Goal: Task Accomplishment & Management: Manage account settings

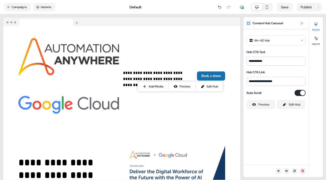
scroll to position [217, 0]
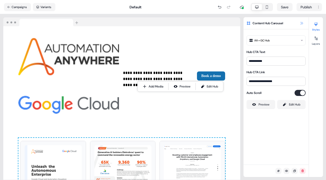
click at [303, 22] on icon at bounding box center [302, 23] width 4 height 4
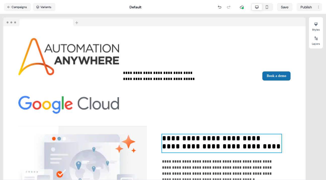
scroll to position [355, 0]
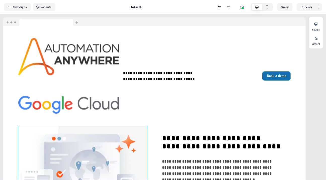
click at [101, 118] on img at bounding box center [82, 167] width 129 height 101
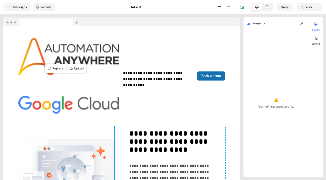
scroll to position [340, 0]
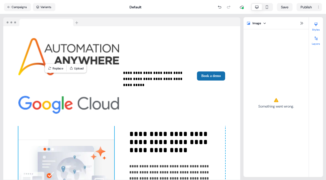
click at [316, 39] on icon at bounding box center [316, 38] width 4 height 4
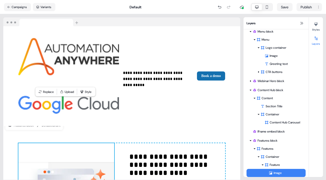
scroll to position [316, 0]
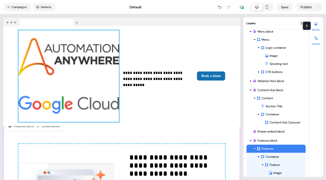
click at [316, 26] on icon at bounding box center [316, 24] width 4 height 4
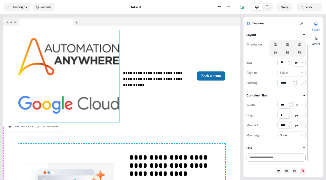
scroll to position [0, 0]
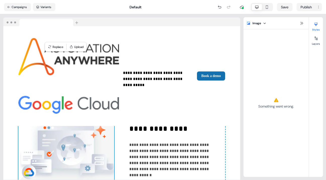
scroll to position [361, 0]
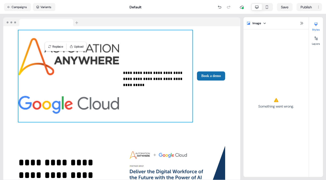
scroll to position [361, 0]
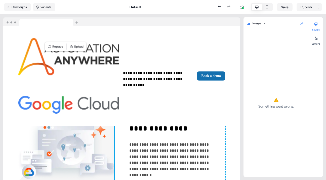
click at [302, 22] on icon at bounding box center [302, 23] width 4 height 4
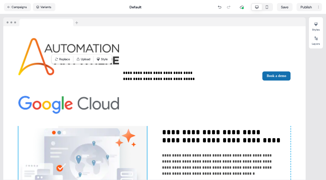
scroll to position [364, 0]
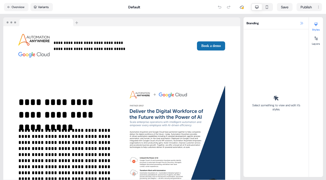
click at [302, 22] on icon at bounding box center [302, 23] width 4 height 4
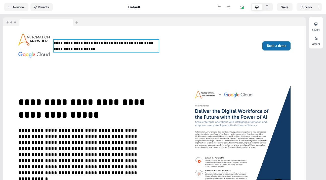
click at [99, 43] on p "**********" at bounding box center [106, 46] width 105 height 12
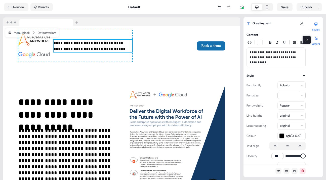
click at [318, 38] on icon at bounding box center [316, 39] width 3 height 4
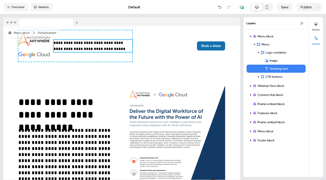
click at [296, 67] on div "Greeting text" at bounding box center [285, 68] width 41 height 5
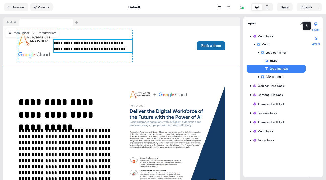
click at [318, 25] on icon at bounding box center [316, 24] width 4 height 4
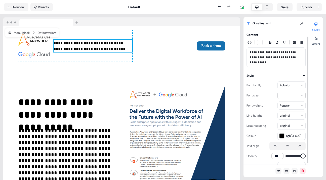
scroll to position [9, 0]
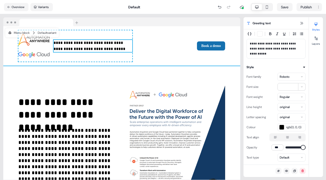
click at [158, 31] on div "**********" at bounding box center [121, 45] width 237 height 39
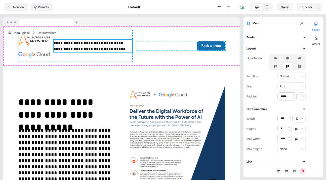
click at [106, 43] on p "**********" at bounding box center [93, 46] width 79 height 12
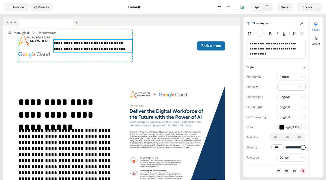
scroll to position [0, 0]
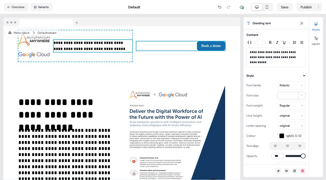
click at [138, 43] on div "Book a demo To pick up a draggable item, press the space bar. While dragging, u…" at bounding box center [180, 45] width 89 height 9
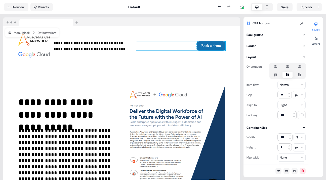
click at [117, 75] on div "**********" at bounding box center [121, 150] width 237 height 170
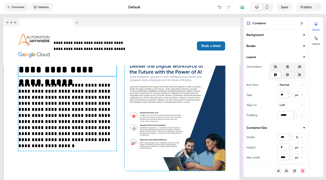
scroll to position [45, 0]
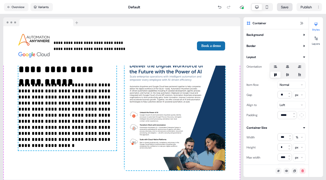
click at [286, 6] on button "Save" at bounding box center [285, 7] width 16 height 8
click at [302, 23] on icon at bounding box center [302, 23] width 4 height 4
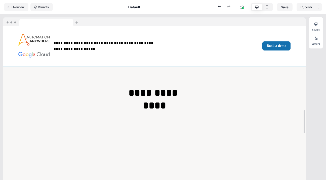
scroll to position [564, 0]
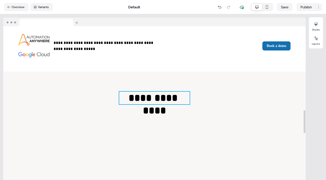
click at [155, 92] on p "**********" at bounding box center [154, 97] width 71 height 13
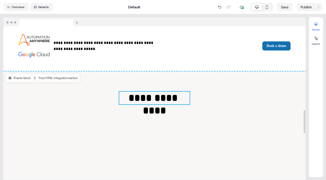
scroll to position [573, 0]
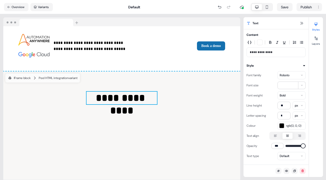
drag, startPoint x: 250, startPoint y: 52, endPoint x: 268, endPoint y: 54, distance: 18.3
click at [268, 54] on div "**********" at bounding box center [276, 52] width 59 height 10
drag, startPoint x: 250, startPoint y: 51, endPoint x: 274, endPoint y: 52, distance: 23.7
click at [274, 52] on p "**********" at bounding box center [276, 52] width 53 height 5
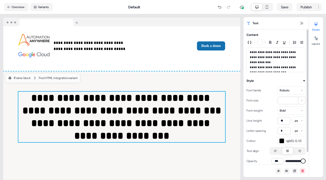
click at [273, 52] on p "**********" at bounding box center [276, 60] width 53 height 20
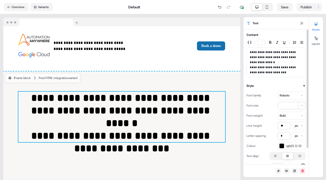
click at [259, 57] on p "**********" at bounding box center [276, 62] width 53 height 25
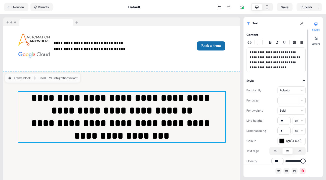
click at [266, 52] on p "**********" at bounding box center [276, 60] width 53 height 20
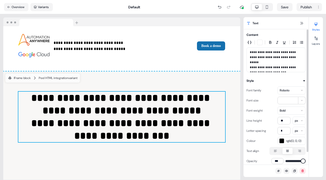
click at [275, 67] on p "**********" at bounding box center [276, 60] width 53 height 20
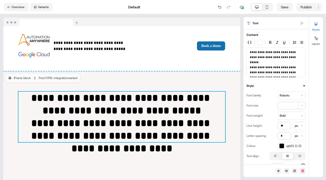
click at [302, 23] on icon at bounding box center [302, 23] width 4 height 4
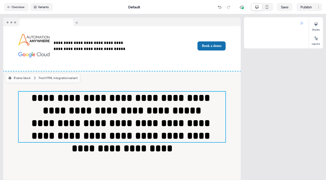
scroll to position [564, 0]
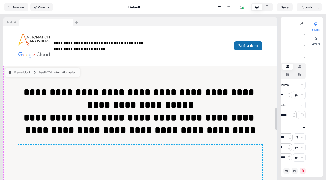
scroll to position [573, 0]
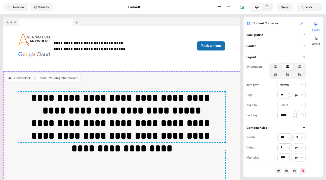
click at [302, 22] on icon at bounding box center [302, 23] width 3 height 3
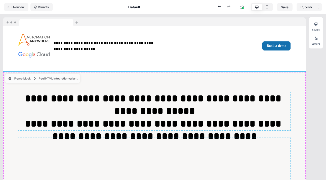
scroll to position [564, 0]
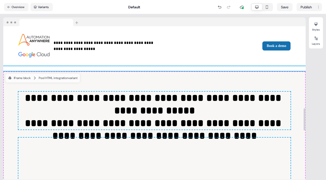
click at [221, 32] on div "**********" at bounding box center [154, 45] width 303 height 39
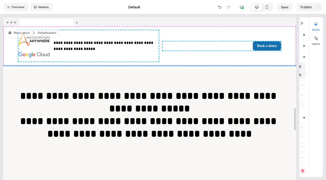
scroll to position [573, 0]
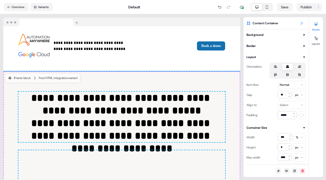
click at [303, 21] on icon at bounding box center [302, 23] width 4 height 4
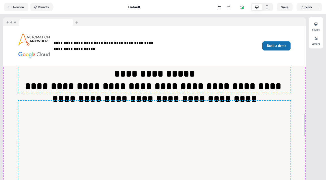
scroll to position [601, 0]
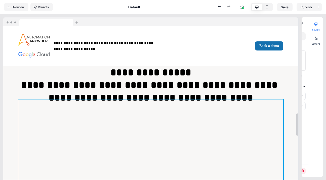
scroll to position [588, 0]
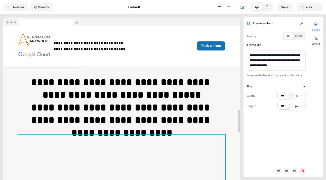
drag, startPoint x: 249, startPoint y: 54, endPoint x: 289, endPoint y: 70, distance: 42.4
click at [289, 70] on textarea "**********" at bounding box center [276, 60] width 59 height 20
paste textarea
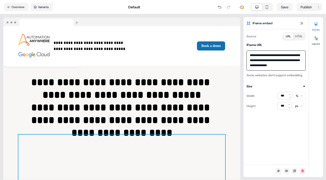
type textarea "**********"
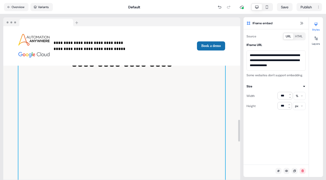
scroll to position [679, 0]
click at [302, 23] on icon at bounding box center [302, 23] width 3 height 3
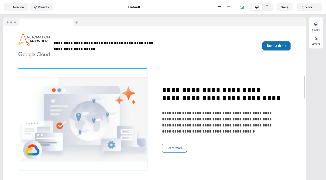
scroll to position [343, 0]
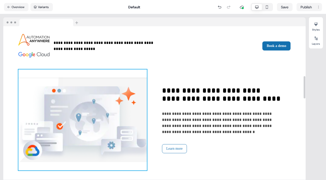
click at [114, 110] on img at bounding box center [82, 119] width 129 height 101
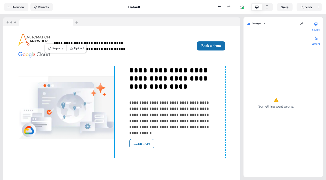
click at [318, 40] on div at bounding box center [316, 38] width 8 height 8
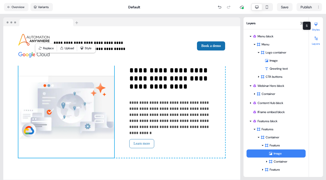
click at [316, 25] on icon at bounding box center [316, 24] width 4 height 4
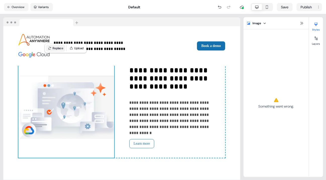
click at [57, 48] on button "Replace" at bounding box center [55, 48] width 19 height 7
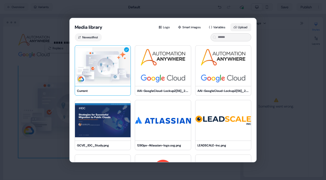
click at [242, 24] on button "Upload" at bounding box center [241, 27] width 21 height 8
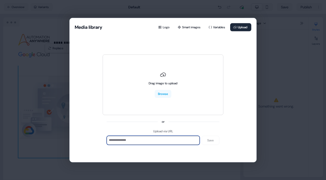
click at [129, 140] on input at bounding box center [153, 139] width 93 height 9
paste input "**********"
type input "**********"
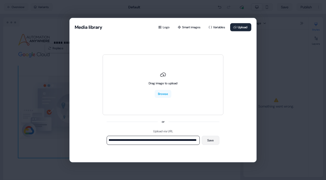
scroll to position [0, 0]
click at [211, 139] on button "Save" at bounding box center [211, 139] width 18 height 9
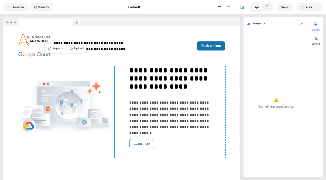
click at [302, 23] on icon at bounding box center [302, 23] width 4 height 4
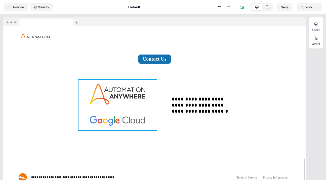
scroll to position [903, 0]
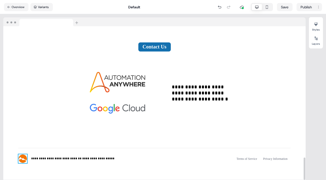
click at [23, 154] on img at bounding box center [22, 158] width 9 height 9
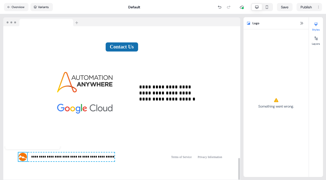
scroll to position [925, 0]
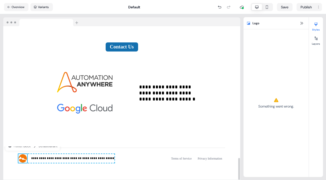
click at [22, 154] on img at bounding box center [22, 158] width 9 height 9
click at [317, 38] on icon at bounding box center [316, 39] width 3 height 4
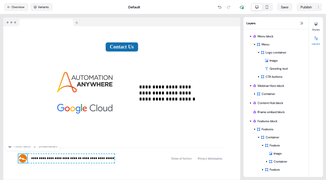
scroll to position [80, 0]
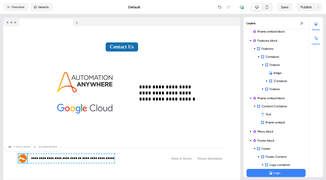
click at [316, 23] on icon at bounding box center [316, 25] width 3 height 4
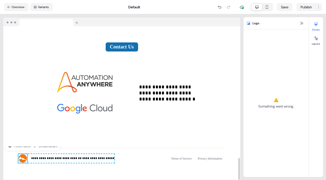
click at [21, 154] on img at bounding box center [22, 158] width 9 height 9
click at [302, 22] on icon at bounding box center [302, 23] width 4 height 4
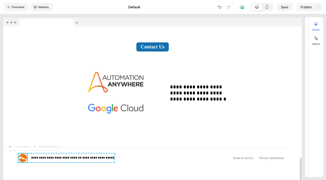
scroll to position [925, 0]
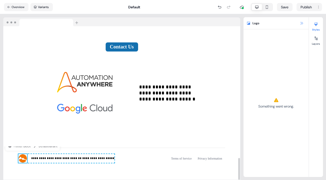
drag, startPoint x: 23, startPoint y: 152, endPoint x: 302, endPoint y: 22, distance: 307.9
click at [302, 22] on icon at bounding box center [302, 23] width 4 height 4
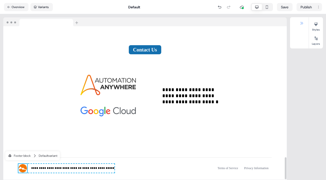
scroll to position [903, 0]
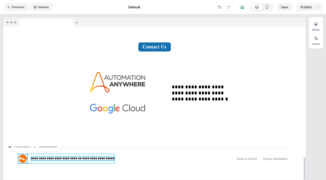
click at [49, 157] on span "**********" at bounding box center [56, 158] width 51 height 3
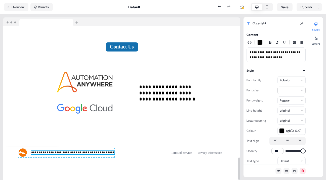
scroll to position [925, 0]
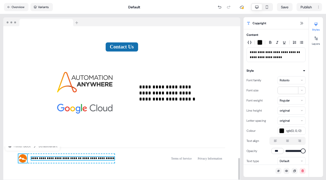
click at [21, 154] on img at bounding box center [22, 158] width 9 height 9
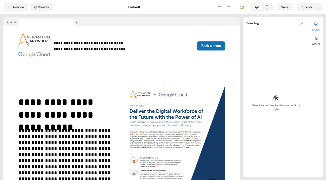
click at [302, 22] on icon at bounding box center [302, 23] width 4 height 4
click at [302, 23] on icon at bounding box center [302, 23] width 3 height 3
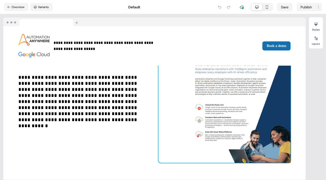
scroll to position [53, 0]
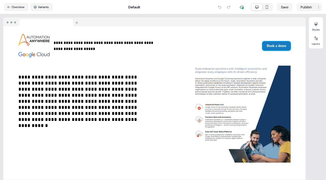
click at [274, 46] on button "Book a demo" at bounding box center [277, 45] width 28 height 9
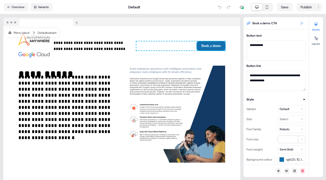
click at [302, 23] on icon at bounding box center [302, 23] width 3 height 3
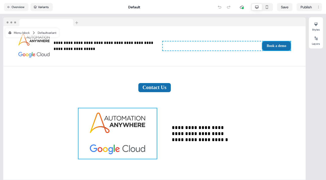
scroll to position [903, 0]
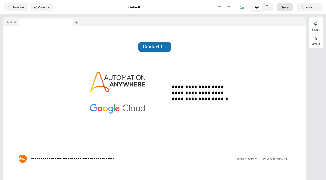
click at [286, 6] on button "Save" at bounding box center [285, 7] width 16 height 8
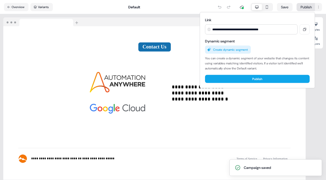
click at [307, 5] on html "**********" at bounding box center [163, 90] width 326 height 180
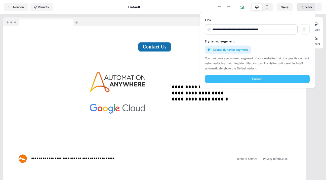
click at [263, 77] on button "Publish" at bounding box center [257, 79] width 105 height 8
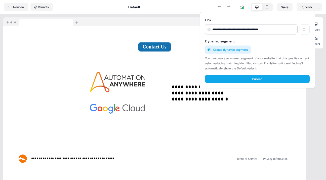
click at [18, 6] on html "**********" at bounding box center [163, 90] width 326 height 180
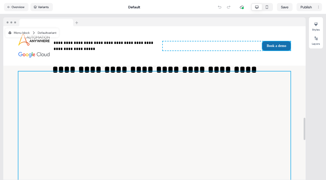
scroll to position [628, 0]
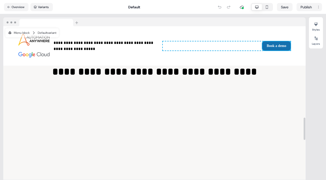
click at [13, 91] on div "**********" at bounding box center [154, 151] width 303 height 288
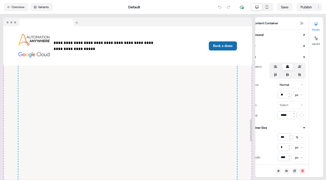
scroll to position [637, 0]
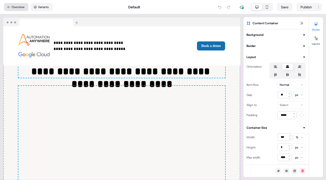
click at [18, 6] on button "Overview" at bounding box center [16, 7] width 24 height 8
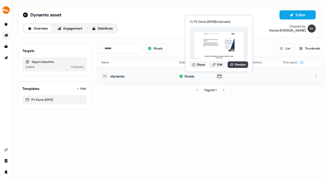
click at [239, 63] on link "Preview" at bounding box center [238, 64] width 21 height 7
click at [218, 63] on link "Edit" at bounding box center [217, 64] width 17 height 7
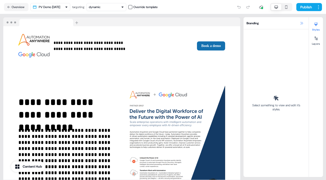
click at [302, 22] on icon at bounding box center [302, 23] width 4 height 4
click at [301, 23] on icon at bounding box center [302, 23] width 4 height 4
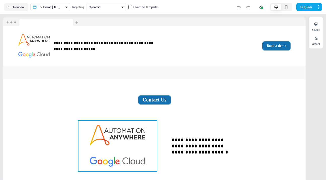
scroll to position [903, 0]
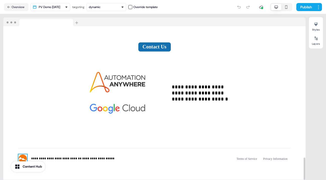
click at [23, 154] on img at bounding box center [22, 158] width 9 height 9
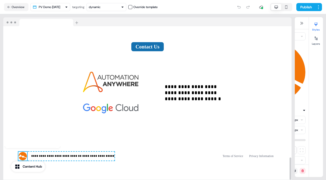
scroll to position [925, 0]
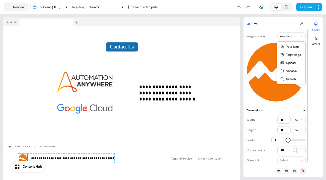
click at [302, 36] on html "**********" at bounding box center [163, 90] width 326 height 180
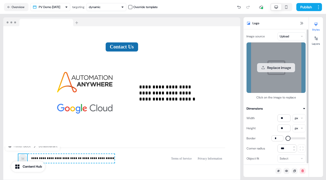
click at [277, 66] on button "Replace image" at bounding box center [276, 67] width 38 height 9
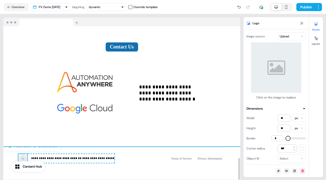
click at [16, 90] on div "**********" at bounding box center [121, 86] width 237 height 120
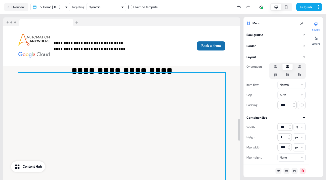
scroll to position [650, 0]
click at [216, 76] on div at bounding box center [121, 173] width 207 height 201
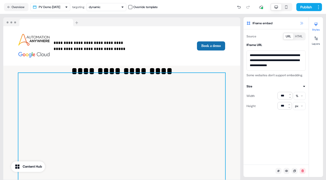
click at [301, 22] on icon at bounding box center [302, 23] width 3 height 3
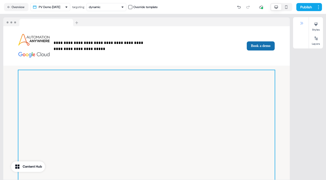
scroll to position [641, 0]
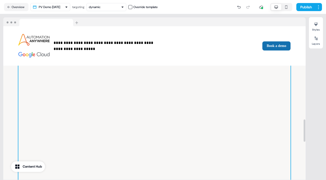
click at [147, 89] on div at bounding box center [154, 160] width 272 height 201
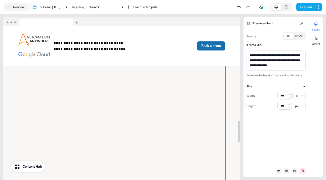
scroll to position [662, 0]
click at [300, 22] on icon at bounding box center [302, 23] width 4 height 4
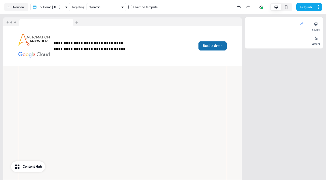
scroll to position [641, 0]
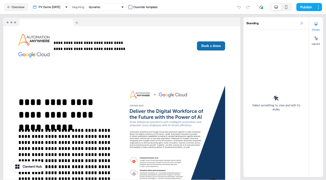
click at [301, 22] on icon at bounding box center [302, 23] width 3 height 3
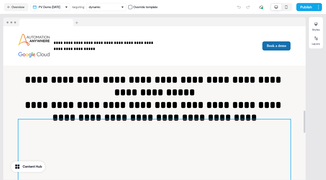
scroll to position [580, 0]
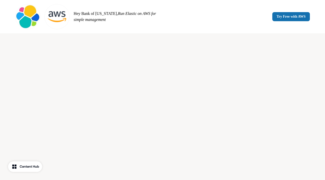
scroll to position [608, 0]
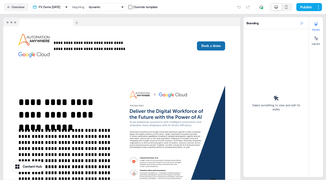
click at [302, 21] on icon at bounding box center [302, 23] width 4 height 4
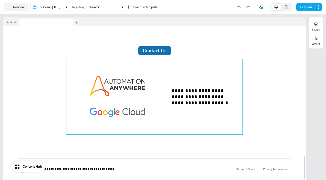
scroll to position [903, 0]
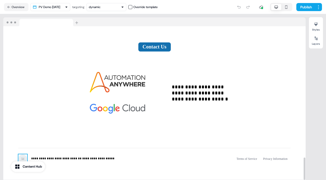
click at [23, 154] on img at bounding box center [22, 158] width 9 height 9
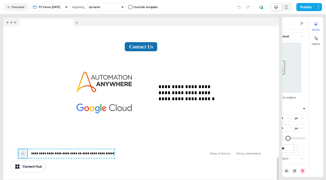
scroll to position [925, 0]
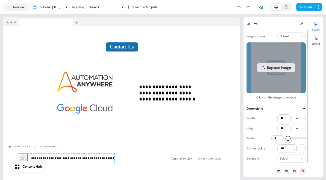
click at [273, 66] on button "Replace image" at bounding box center [276, 67] width 38 height 9
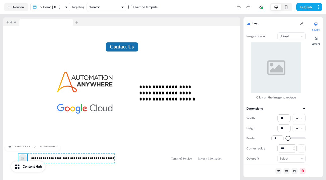
scroll to position [925, 0]
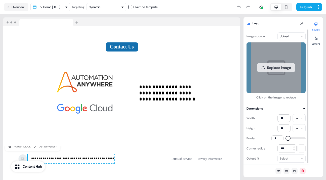
click at [282, 66] on button "Replace image" at bounding box center [276, 67] width 38 height 9
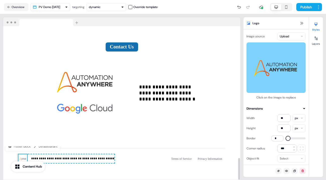
click at [139, 168] on div "**********" at bounding box center [121, 161] width 237 height 44
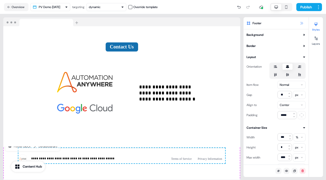
click at [302, 23] on icon at bounding box center [302, 23] width 4 height 4
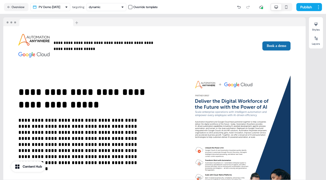
scroll to position [0, 0]
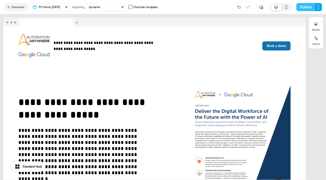
click at [308, 5] on button "Publish" at bounding box center [306, 7] width 19 height 8
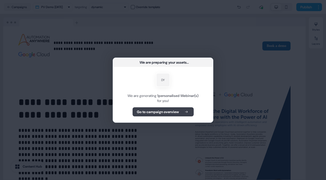
click at [178, 111] on b "Go to campaign overview" at bounding box center [158, 111] width 42 height 5
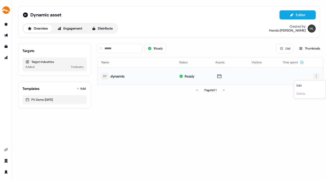
click at [316, 75] on html "For the best experience switch devices to a bigger screen. Go to Userled.io Dyn…" at bounding box center [163, 90] width 326 height 180
click at [184, 23] on html "For the best experience switch devices to a bigger screen. Go to Userled.io Dyn…" at bounding box center [163, 90] width 326 height 180
click at [6, 35] on icon "Go to outbound experience" at bounding box center [6, 35] width 4 height 3
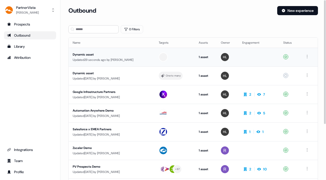
click at [175, 56] on div at bounding box center [175, 56] width 32 height 9
click at [86, 70] on td "Dynamic asset Updated 7 days ago by Hondo Lewis" at bounding box center [112, 75] width 86 height 19
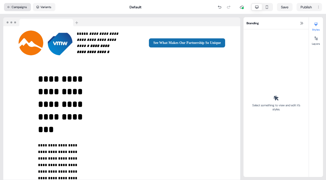
click at [12, 8] on button "Campaigns" at bounding box center [17, 7] width 27 height 8
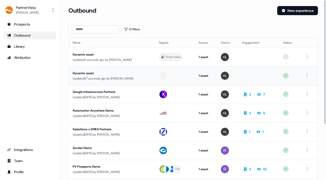
click at [89, 72] on div "Dynamic asset" at bounding box center [112, 73] width 78 height 5
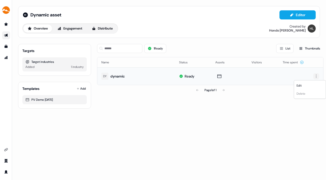
click at [317, 74] on html "For the best experience switch devices to a bigger screen. Go to Userled.io Dyn…" at bounding box center [163, 90] width 326 height 180
click at [299, 84] on span "Edit" at bounding box center [299, 85] width 5 height 4
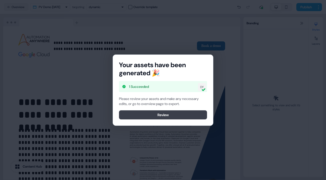
click at [190, 112] on button "Review" at bounding box center [163, 114] width 88 height 9
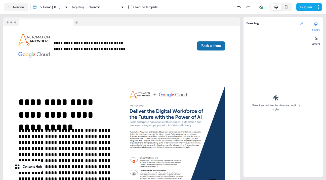
click at [302, 22] on icon at bounding box center [302, 23] width 4 height 4
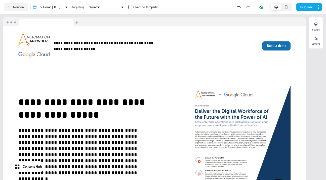
click at [124, 6] on icon "button" at bounding box center [122, 7] width 3 height 3
click at [178, 6] on div "Publish" at bounding box center [240, 7] width 164 height 10
click at [12, 5] on button "Overview" at bounding box center [16, 7] width 24 height 8
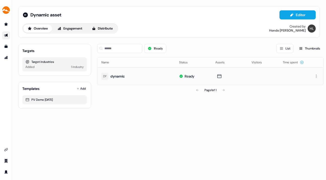
click at [118, 76] on div "dynamic" at bounding box center [118, 76] width 14 height 5
click at [6, 34] on icon "Go to outbound experience" at bounding box center [6, 35] width 4 height 3
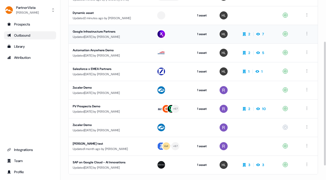
scroll to position [60, 0]
click at [307, 71] on html "For the best experience switch devices to a bigger screen. Go to Userled.io Par…" at bounding box center [163, 90] width 326 height 180
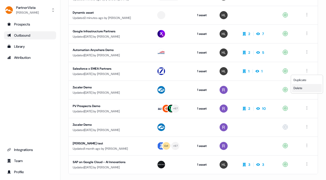
click at [301, 87] on span "Delete" at bounding box center [298, 88] width 9 height 4
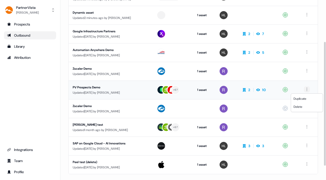
click at [307, 89] on html "For the best experience switch devices to a bigger screen. Go to Userled.io Par…" at bounding box center [163, 90] width 326 height 180
click at [302, 106] on span "Delete" at bounding box center [298, 106] width 9 height 4
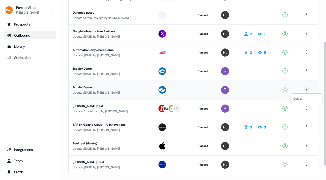
click at [308, 90] on html "For the best experience switch devices to a bigger screen. Go to Userled.io Par…" at bounding box center [163, 90] width 326 height 180
click at [300, 98] on span "Delete" at bounding box center [298, 98] width 9 height 4
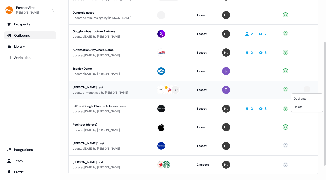
click at [307, 91] on html "For the best experience switch devices to a bigger screen. Go to Userled.io Par…" at bounding box center [163, 90] width 326 height 180
click at [301, 104] on div "Delete" at bounding box center [308, 106] width 30 height 8
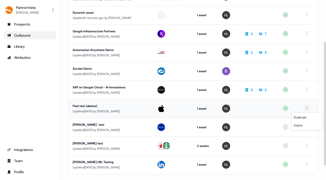
click at [307, 107] on html "For the best experience switch devices to a bigger screen. Go to Userled.io Par…" at bounding box center [163, 90] width 326 height 180
click at [300, 125] on span "Delete" at bounding box center [298, 125] width 9 height 4
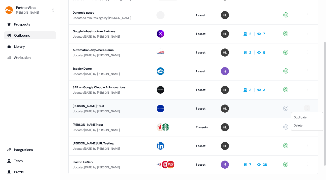
click at [307, 108] on html "For the best experience switch devices to a bigger screen. Go to Userled.io Par…" at bounding box center [163, 90] width 326 height 180
click at [303, 124] on span "Delete" at bounding box center [298, 125] width 9 height 4
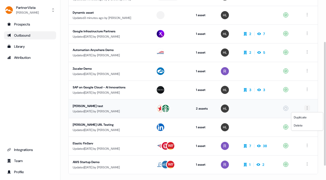
click at [307, 108] on html "For the best experience switch devices to a bigger screen. Go to Userled.io Par…" at bounding box center [163, 90] width 326 height 180
click at [301, 124] on span "Delete" at bounding box center [298, 125] width 9 height 4
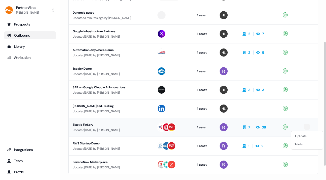
click at [307, 126] on html "For the best experience switch devices to a bigger screen. Go to Userled.io Par…" at bounding box center [163, 90] width 326 height 180
click at [300, 142] on span "Delete" at bounding box center [298, 144] width 9 height 4
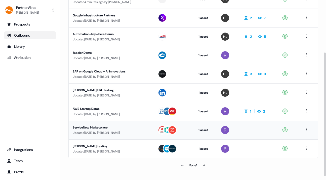
scroll to position [77, 0]
click at [310, 147] on html "For the best experience switch devices to a bigger screen. Go to Userled.io Par…" at bounding box center [163, 90] width 326 height 180
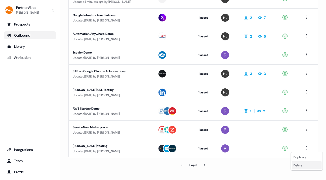
click at [301, 164] on span "Delete" at bounding box center [298, 165] width 9 height 4
click at [307, 147] on html "For the best experience switch devices to a bigger screen. Go to Userled.io Par…" at bounding box center [163, 90] width 326 height 180
click at [298, 163] on span "Delete" at bounding box center [298, 165] width 9 height 4
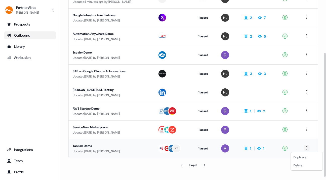
click at [307, 147] on html "For the best experience switch devices to a bigger screen. Go to Userled.io Par…" at bounding box center [163, 90] width 326 height 180
click at [299, 165] on span "Delete" at bounding box center [298, 165] width 9 height 4
click at [204, 163] on button at bounding box center [204, 165] width 10 height 10
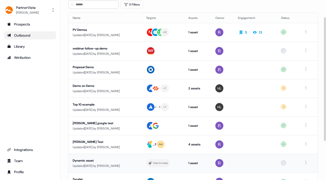
scroll to position [24, 0]
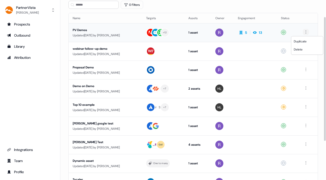
click at [307, 31] on html "For the best experience switch devices to a bigger screen. Go to Userled.io Par…" at bounding box center [163, 90] width 326 height 180
click at [303, 49] on span "Delete" at bounding box center [298, 49] width 9 height 4
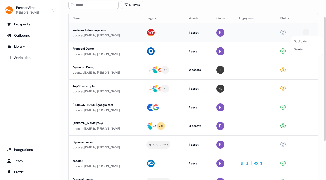
click at [308, 32] on html "For the best experience switch devices to a bigger screen. Go to Userled.io Par…" at bounding box center [163, 90] width 326 height 180
click at [302, 50] on span "Delete" at bounding box center [298, 49] width 9 height 4
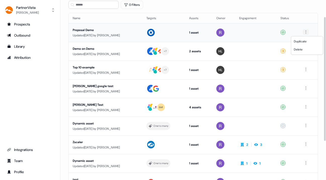
click at [308, 32] on html "For the best experience switch devices to a bigger screen. Go to Userled.io Par…" at bounding box center [163, 90] width 326 height 180
click at [301, 49] on span "Delete" at bounding box center [298, 49] width 9 height 4
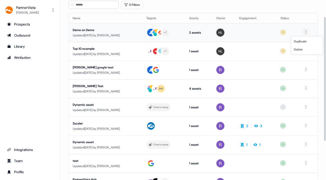
click at [307, 33] on html "For the best experience switch devices to a bigger screen. Go to Userled.io Par…" at bounding box center [163, 90] width 326 height 180
click at [302, 49] on span "Delete" at bounding box center [298, 49] width 9 height 4
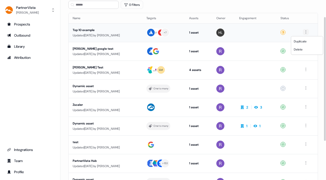
click at [307, 32] on html "For the best experience switch devices to a bigger screen. Go to Userled.io Par…" at bounding box center [163, 90] width 326 height 180
click at [299, 50] on span "Delete" at bounding box center [298, 49] width 9 height 4
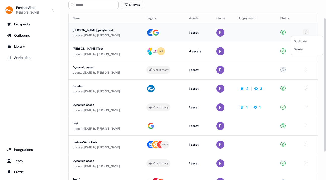
click at [307, 32] on html "For the best experience switch devices to a bigger screen. Go to Userled.io Par…" at bounding box center [163, 90] width 326 height 180
click at [302, 48] on span "Delete" at bounding box center [298, 49] width 9 height 4
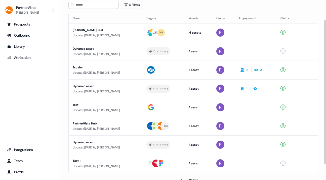
click at [307, 32] on html "For the best experience switch devices to a bigger screen. Go to Userled.io Par…" at bounding box center [163, 90] width 326 height 180
click at [302, 48] on span "Delete" at bounding box center [298, 49] width 9 height 4
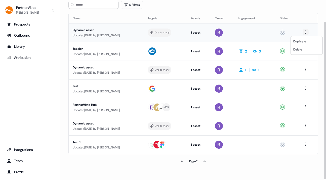
click at [306, 30] on html "For the best experience switch devices to a bigger screen. Go to Userled.io Par…" at bounding box center [163, 90] width 326 height 180
click at [300, 49] on span "Delete" at bounding box center [298, 49] width 9 height 4
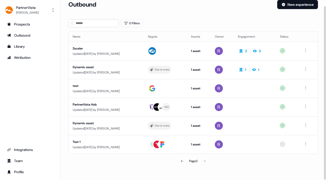
click at [308, 31] on div "Name Targets Assets Owner Engagement Status Zscaler Updated 4 months ago by Ric…" at bounding box center [193, 92] width 250 height 122
click at [306, 49] on html "For the best experience switch devices to a bigger screen. Go to Userled.io Par…" at bounding box center [163, 90] width 326 height 180
click at [302, 69] on span "Delete" at bounding box center [298, 68] width 9 height 4
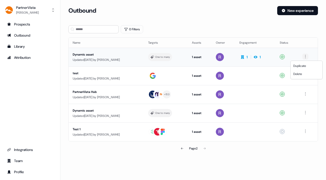
click at [307, 55] on html "For the best experience switch devices to a bigger screen. Go to Userled.io Par…" at bounding box center [163, 90] width 326 height 180
click at [302, 73] on span "Delete" at bounding box center [298, 74] width 9 height 4
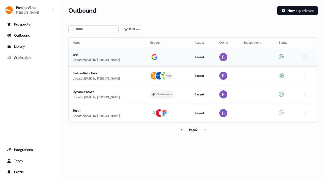
click at [306, 56] on html "For the best experience switch devices to a bigger screen. Go to Userled.io Par…" at bounding box center [163, 90] width 326 height 180
click at [299, 75] on span "Delete" at bounding box center [297, 74] width 9 height 4
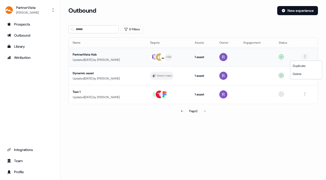
click at [307, 55] on html "For the best experience switch devices to a bigger screen. Go to Userled.io Par…" at bounding box center [163, 90] width 326 height 180
click at [300, 74] on span "Delete" at bounding box center [297, 74] width 9 height 4
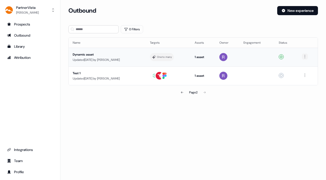
click at [307, 55] on html "For the best experience switch devices to a bigger screen. Go to Userled.io Par…" at bounding box center [163, 90] width 326 height 180
click at [300, 73] on span "Delete" at bounding box center [297, 74] width 9 height 4
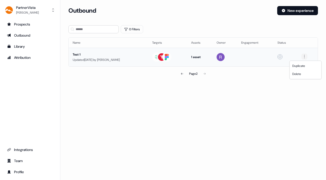
click at [305, 55] on html "For the best experience switch devices to a bigger screen. Go to Userled.io Par…" at bounding box center [163, 90] width 326 height 180
click at [302, 73] on div "Delete" at bounding box center [306, 74] width 30 height 8
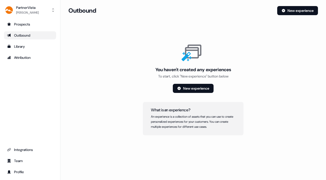
click at [24, 35] on div "Outbound" at bounding box center [30, 35] width 46 height 5
click at [22, 45] on div "Library" at bounding box center [30, 46] width 46 height 5
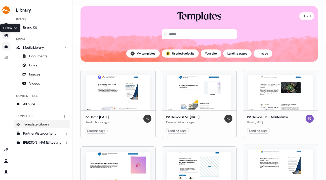
click at [5, 34] on icon "Go to outbound experience" at bounding box center [6, 35] width 4 height 4
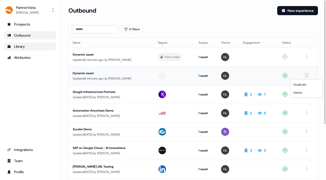
click at [307, 75] on html "For the best experience switch devices to a bigger screen. Go to Userled.io Par…" at bounding box center [163, 90] width 326 height 180
click at [104, 75] on html "For the best experience switch devices to a bigger screen. Go to Userled.io Par…" at bounding box center [163, 90] width 326 height 180
click at [201, 75] on div "1 asset" at bounding box center [206, 75] width 15 height 5
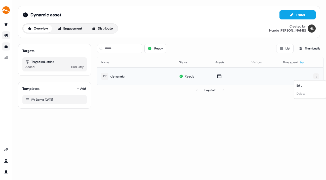
click at [317, 74] on html "For the best experience switch devices to a bigger screen. Go to Userled.io Dyn…" at bounding box center [163, 90] width 326 height 180
click at [215, 119] on html "For the best experience switch devices to a bigger screen. Go to Userled.io Dyn…" at bounding box center [163, 90] width 326 height 180
click at [116, 76] on div "dynamic" at bounding box center [118, 76] width 14 height 5
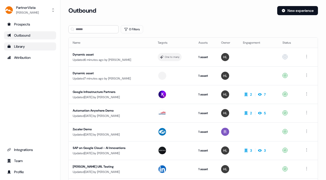
click at [24, 45] on div "Library" at bounding box center [30, 46] width 46 height 5
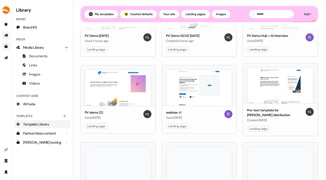
scroll to position [96, 0]
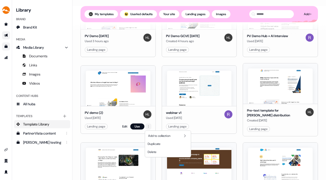
click at [150, 126] on html "For the best experience switch devices to a bigger screen. Go to Userled.io Lib…" at bounding box center [163, 90] width 326 height 180
click at [157, 151] on span "Delete" at bounding box center [152, 152] width 9 height 4
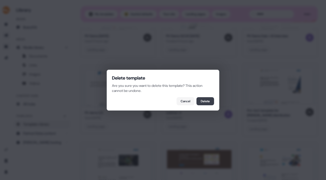
click at [207, 100] on button "Delete" at bounding box center [206, 101] width 18 height 8
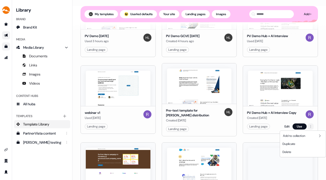
click at [309, 126] on html "For the best experience switch devices to a bigger screen. Go to Userled.io Lib…" at bounding box center [163, 90] width 326 height 180
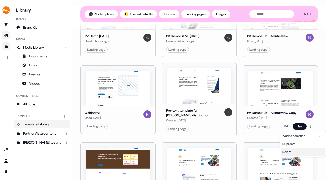
click at [297, 151] on div "Delete" at bounding box center [303, 152] width 44 height 8
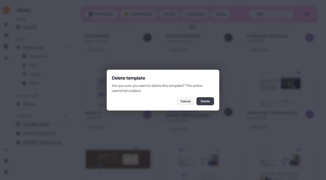
click at [209, 100] on button "Delete" at bounding box center [206, 101] width 18 height 8
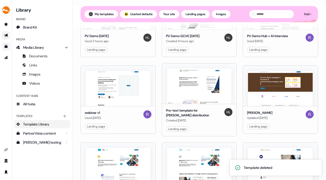
click at [106, 12] on button "My templates" at bounding box center [101, 14] width 33 height 8
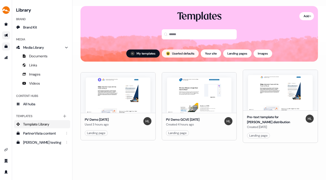
click at [177, 51] on button "; Userled defaults" at bounding box center [180, 53] width 37 height 8
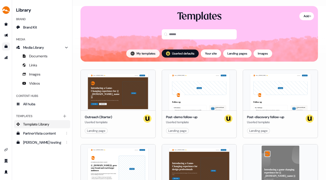
click at [144, 51] on button "My templates" at bounding box center [142, 53] width 33 height 8
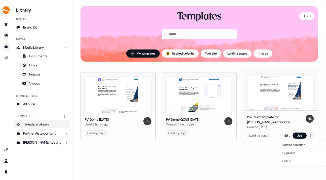
click at [309, 135] on html "For the best experience switch devices to a bigger screen. Go to Userled.io Lib…" at bounding box center [163, 90] width 326 height 180
click at [289, 161] on span "Delete" at bounding box center [287, 161] width 9 height 4
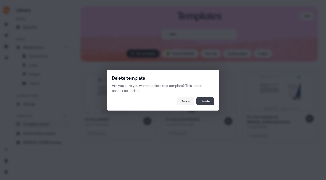
click at [211, 100] on button "Delete" at bounding box center [206, 101] width 18 height 8
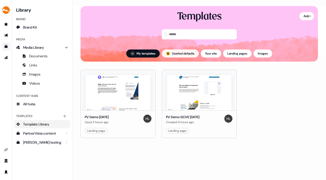
click at [172, 52] on button "; Userled defaults" at bounding box center [180, 53] width 37 height 8
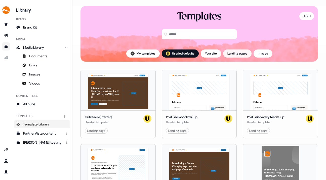
click at [238, 51] on button "Landing pages" at bounding box center [237, 53] width 28 height 8
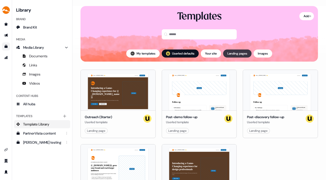
click at [239, 52] on button "Landing pages" at bounding box center [237, 53] width 28 height 8
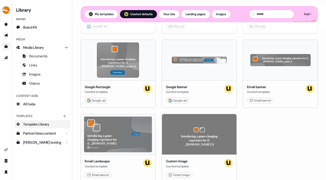
scroll to position [277, 0]
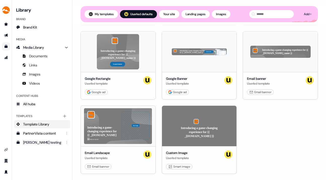
click at [42, 123] on span "Template Library" at bounding box center [36, 123] width 26 height 5
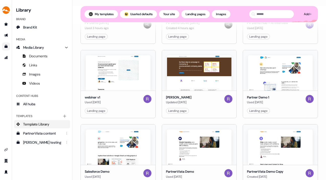
scroll to position [109, 0]
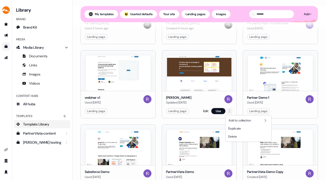
click at [228, 110] on html "For the best experience switch devices to a bigger screen. Go to Userled.io Lib…" at bounding box center [163, 90] width 326 height 180
click at [234, 136] on span "Delete" at bounding box center [232, 136] width 9 height 4
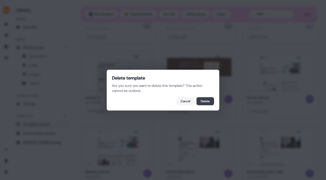
click at [207, 100] on button "Delete" at bounding box center [206, 101] width 18 height 8
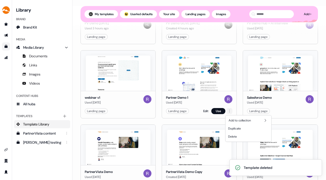
click at [228, 112] on html "Template deleted For the best experience switch devices to a bigger screen. Go …" at bounding box center [163, 90] width 326 height 180
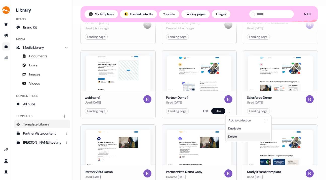
click at [233, 135] on span "Delete" at bounding box center [232, 136] width 9 height 4
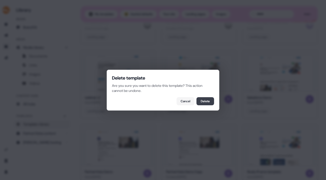
click at [207, 101] on button "Delete" at bounding box center [206, 101] width 18 height 8
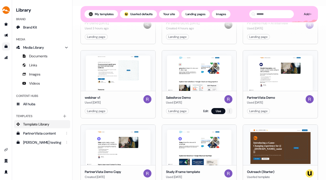
click at [229, 111] on html "For the best experience switch devices to a bigger screen. Go to Userled.io Lib…" at bounding box center [163, 90] width 326 height 180
click at [234, 135] on span "Delete" at bounding box center [232, 136] width 9 height 4
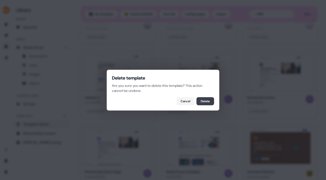
click at [208, 100] on button "Delete" at bounding box center [206, 101] width 18 height 8
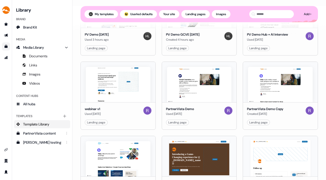
scroll to position [97, 0]
click at [230, 122] on html "For the best experience switch devices to a bigger screen. Go to Userled.io Lib…" at bounding box center [163, 90] width 326 height 180
click at [233, 147] on span "Delete" at bounding box center [232, 148] width 9 height 4
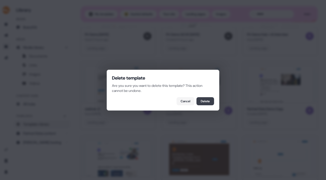
click at [210, 100] on button "Delete" at bounding box center [206, 101] width 18 height 8
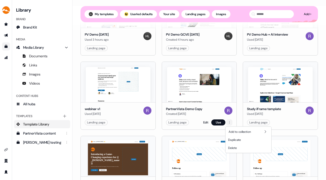
click at [228, 121] on html "For the best experience switch devices to a bigger screen. Go to Userled.io Lib…" at bounding box center [163, 90] width 326 height 180
click at [237, 147] on span "Delete" at bounding box center [232, 148] width 9 height 4
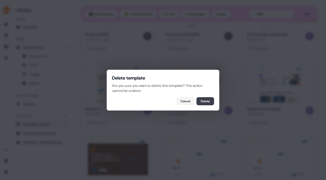
click at [209, 100] on button "Delete" at bounding box center [206, 101] width 18 height 8
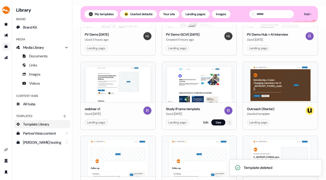
click at [229, 121] on html "Template deleted For the best experience switch devices to a bigger screen. Go …" at bounding box center [163, 90] width 326 height 180
click at [236, 147] on span "Delete" at bounding box center [232, 148] width 9 height 4
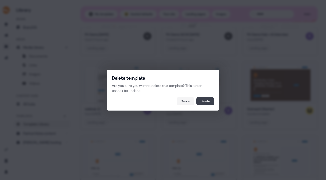
click at [205, 101] on button "Delete" at bounding box center [206, 101] width 18 height 8
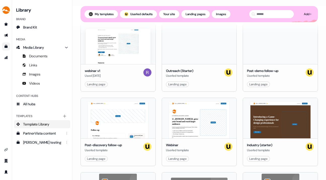
scroll to position [0, 0]
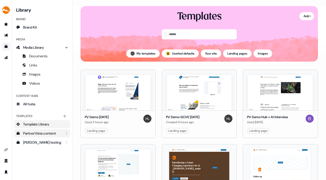
click at [44, 130] on div "PartnerVista content" at bounding box center [42, 132] width 39 height 5
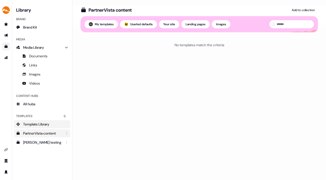
click at [41, 121] on span "Template Library" at bounding box center [36, 123] width 26 height 5
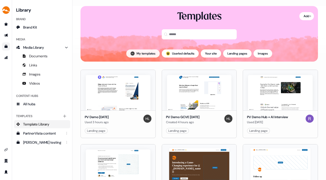
click at [139, 51] on button "My templates" at bounding box center [142, 53] width 33 height 8
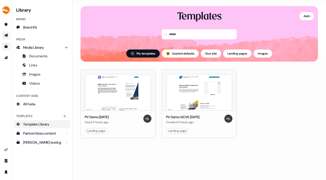
click at [6, 33] on link "Go to outbound experience" at bounding box center [6, 35] width 8 height 8
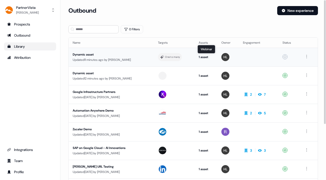
click at [203, 55] on div "1 asset" at bounding box center [206, 56] width 14 height 5
click at [202, 74] on div "1 asset" at bounding box center [206, 75] width 14 height 5
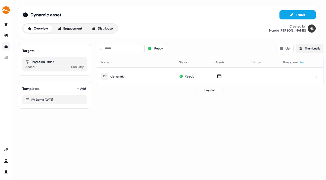
click at [301, 47] on icon at bounding box center [301, 49] width 6 height 6
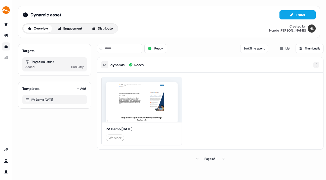
click at [317, 63] on html "For the best experience switch devices to a bigger screen. Go to Userled.io Dyn…" at bounding box center [163, 90] width 326 height 180
click at [269, 28] on html "For the best experience switch devices to a bigger screen. Go to Userled.io Dyn…" at bounding box center [163, 90] width 326 height 180
click at [283, 49] on button "List" at bounding box center [284, 48] width 17 height 9
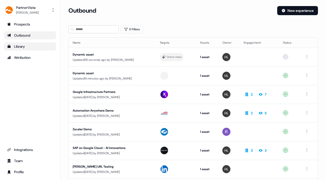
click at [19, 34] on div "Outbound" at bounding box center [30, 35] width 46 height 5
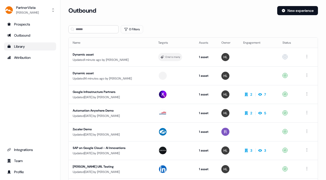
click at [19, 45] on div "Library" at bounding box center [30, 46] width 46 height 5
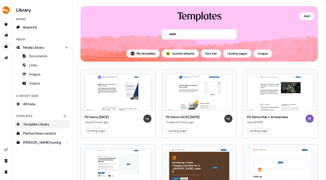
click at [143, 52] on button "My templates" at bounding box center [142, 53] width 33 height 8
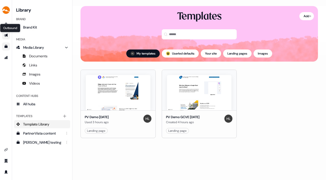
click at [6, 33] on link "Outbound Outbound" at bounding box center [6, 35] width 8 height 8
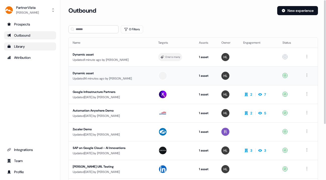
click at [92, 73] on div "Dynamic asset" at bounding box center [112, 73] width 78 height 5
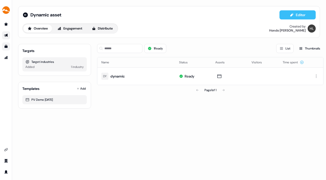
click at [298, 12] on button "Editor" at bounding box center [298, 14] width 36 height 9
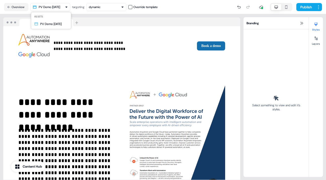
click at [67, 6] on html "**********" at bounding box center [163, 90] width 326 height 180
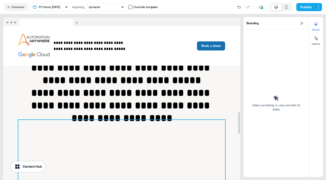
scroll to position [603, 0]
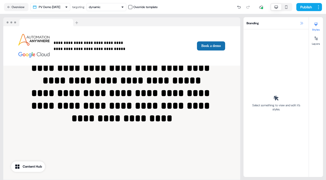
click at [304, 23] on icon at bounding box center [302, 23] width 4 height 4
click at [302, 23] on icon at bounding box center [302, 23] width 3 height 3
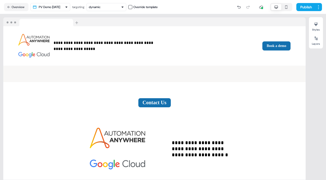
scroll to position [903, 0]
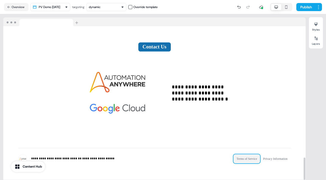
click at [246, 154] on button "Terms of Service" at bounding box center [247, 158] width 27 height 9
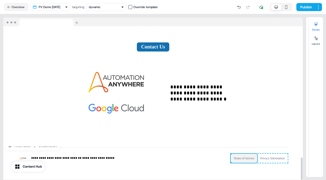
scroll to position [925, 0]
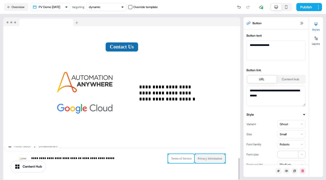
click at [213, 154] on button "Privacy Information" at bounding box center [210, 158] width 30 height 9
click at [142, 165] on div "**********" at bounding box center [121, 161] width 237 height 44
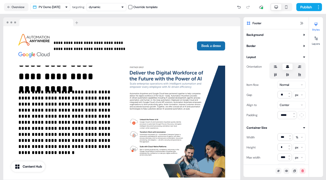
scroll to position [0, 0]
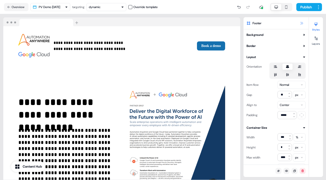
click at [302, 22] on icon at bounding box center [302, 23] width 4 height 4
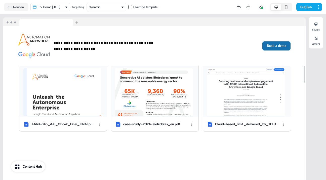
scroll to position [231, 0]
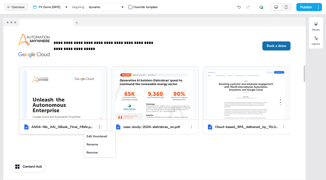
click at [99, 125] on html "**********" at bounding box center [163, 90] width 326 height 180
click at [94, 144] on div "Rename" at bounding box center [100, 144] width 30 height 8
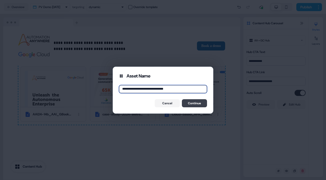
type input "**********"
click at [195, 101] on button "Continue" at bounding box center [194, 103] width 25 height 8
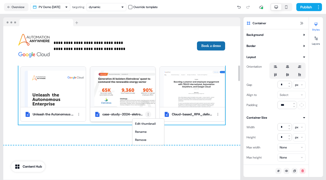
click at [148, 113] on html "**********" at bounding box center [163, 90] width 326 height 180
click at [146, 131] on div "Rename" at bounding box center [149, 131] width 30 height 8
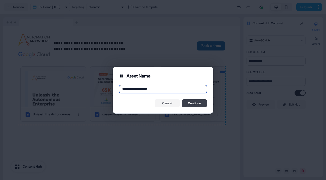
type input "**********"
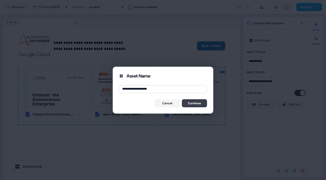
click at [192, 102] on button "Continue" at bounding box center [194, 103] width 25 height 8
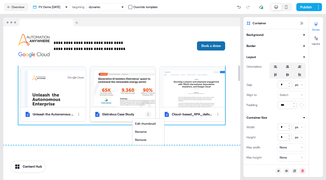
click at [148, 114] on html "**********" at bounding box center [163, 90] width 326 height 180
click at [148, 130] on div "Rename" at bounding box center [149, 131] width 30 height 8
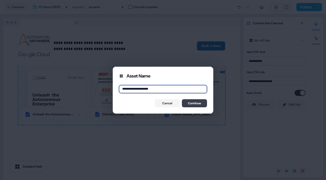
type input "**********"
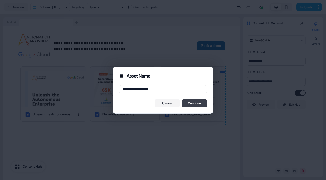
click at [197, 102] on button "Continue" at bounding box center [194, 103] width 25 height 8
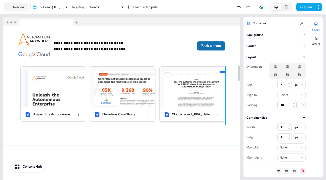
click at [185, 77] on img at bounding box center [196, 95] width 65 height 48
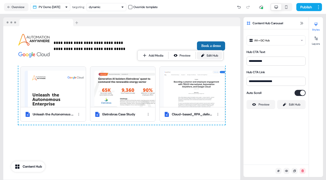
click at [208, 54] on div "Edit Hub" at bounding box center [212, 55] width 11 height 5
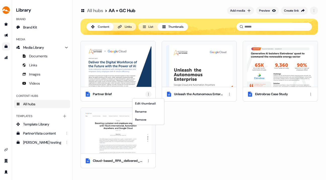
click at [148, 93] on html "For the best experience switch devices to a bigger screen. Go to [DOMAIN_NAME] …" at bounding box center [163, 90] width 326 height 180
click at [147, 110] on div "Rename" at bounding box center [149, 111] width 30 height 8
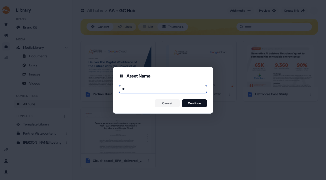
type input "*"
type input "**********"
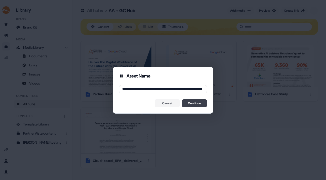
scroll to position [0, 0]
click at [203, 101] on button "Continue" at bounding box center [194, 103] width 25 height 8
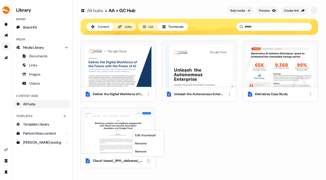
click at [148, 160] on html "For the best experience switch devices to a bigger screen. Go to Userled.io Lib…" at bounding box center [163, 90] width 326 height 180
click at [147, 142] on div "Rename" at bounding box center [149, 143] width 30 height 8
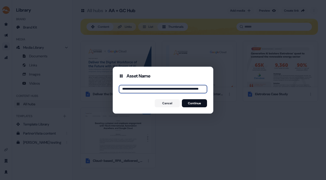
scroll to position [0, 14]
type input "**********"
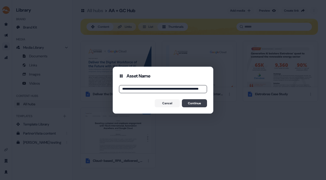
scroll to position [0, 0]
click at [195, 101] on button "Continue" at bounding box center [194, 103] width 25 height 8
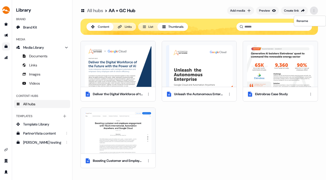
click at [314, 10] on html "For the best experience switch devices to a bigger screen. Go to Userled.io Lib…" at bounding box center [163, 90] width 326 height 180
click at [194, 4] on html "For the best experience switch devices to a bigger screen. Go to Userled.io Lib…" at bounding box center [163, 90] width 326 height 180
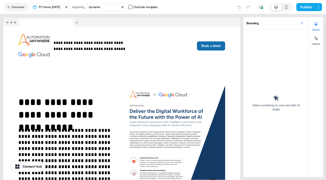
click at [302, 22] on icon at bounding box center [302, 23] width 3 height 3
click at [302, 23] on icon at bounding box center [302, 23] width 3 height 3
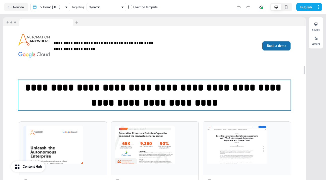
scroll to position [176, 0]
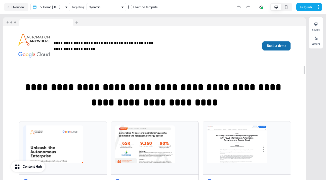
click at [295, 97] on div "**********" at bounding box center [154, 135] width 303 height 152
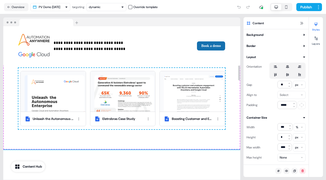
scroll to position [226, 0]
click at [141, 136] on div "**********" at bounding box center [121, 79] width 237 height 140
click at [316, 39] on icon at bounding box center [316, 38] width 4 height 4
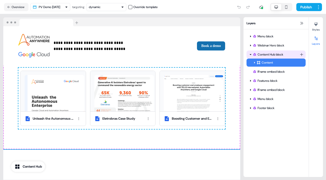
click at [261, 53] on div "Content Hub block" at bounding box center [276, 54] width 47 height 5
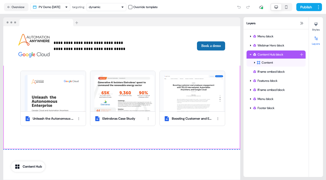
scroll to position [203, 0]
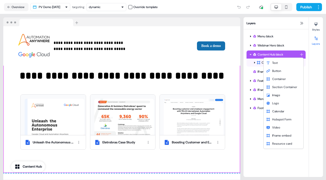
click at [302, 53] on html "**********" at bounding box center [163, 90] width 326 height 180
click at [278, 93] on span "Image" at bounding box center [276, 95] width 8 height 4
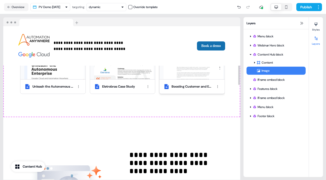
scroll to position [258, 0]
click at [266, 70] on div "Image" at bounding box center [281, 70] width 49 height 5
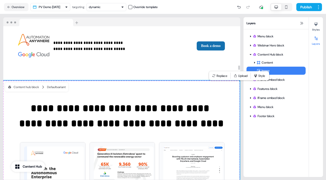
scroll to position [156, 0]
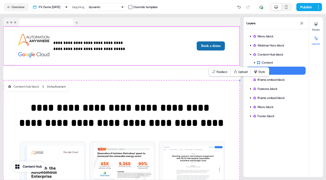
click at [283, 22] on div "Layers" at bounding box center [276, 23] width 65 height 12
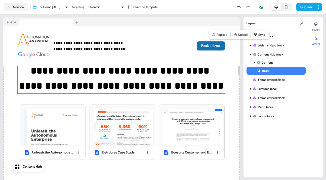
scroll to position [192, 0]
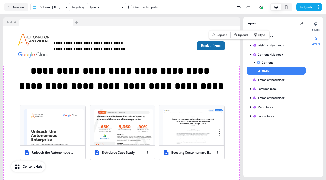
click at [269, 70] on div "Image" at bounding box center [281, 70] width 49 height 5
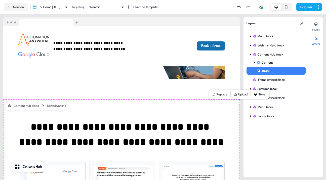
scroll to position [133, 0]
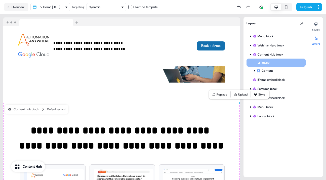
drag, startPoint x: 265, startPoint y: 69, endPoint x: 266, endPoint y: 62, distance: 7.8
click at [266, 62] on div "Content Image Image To pick up a draggable item, press the space bar. While dra…" at bounding box center [276, 66] width 59 height 16
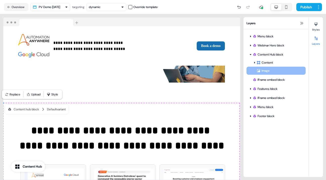
drag, startPoint x: 266, startPoint y: 62, endPoint x: 266, endPoint y: 70, distance: 8.1
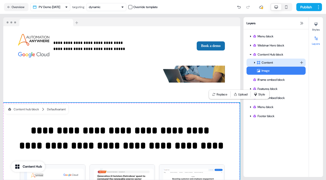
click at [255, 62] on icon at bounding box center [254, 63] width 1 height 2
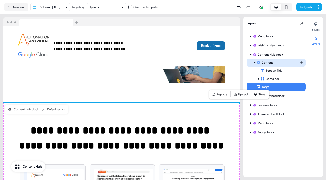
click at [255, 62] on icon at bounding box center [255, 62] width 2 height 1
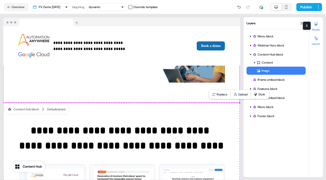
click at [316, 24] on icon at bounding box center [316, 24] width 4 height 4
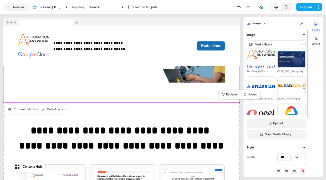
scroll to position [8, 0]
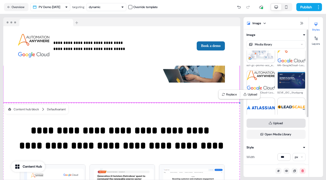
click at [277, 121] on button "Upload" at bounding box center [276, 122] width 59 height 9
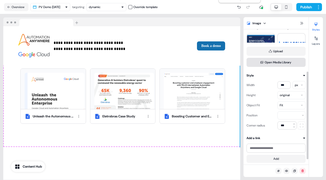
scroll to position [73, 0]
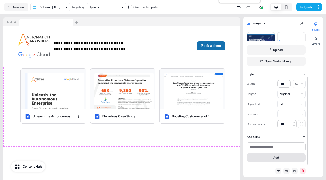
click at [280, 156] on button "Add" at bounding box center [276, 157] width 59 height 8
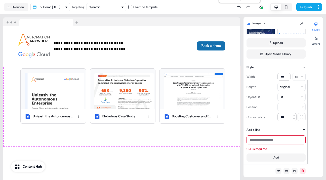
scroll to position [0, 0]
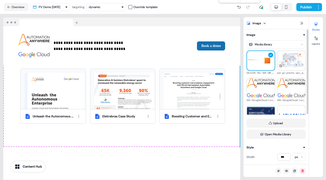
click at [260, 56] on img at bounding box center [261, 61] width 28 height 14
click at [317, 38] on icon at bounding box center [316, 38] width 4 height 4
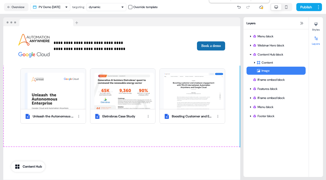
click at [282, 68] on div "Image" at bounding box center [281, 70] width 49 height 5
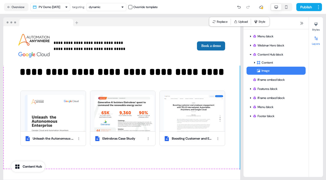
scroll to position [203, 0]
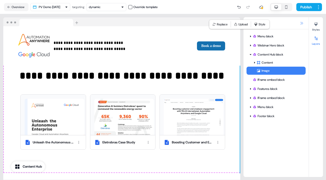
click at [302, 22] on icon at bounding box center [302, 23] width 4 height 4
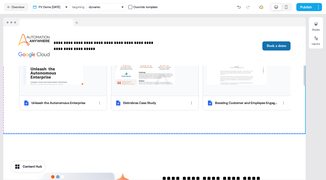
scroll to position [255, 0]
click at [161, 118] on div "**********" at bounding box center [154, 57] width 303 height 152
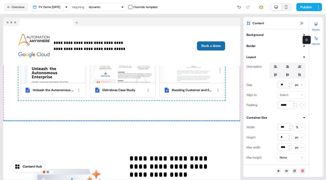
click at [317, 40] on icon at bounding box center [316, 39] width 3 height 4
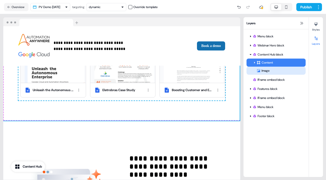
click at [266, 69] on div "Image" at bounding box center [281, 70] width 49 height 5
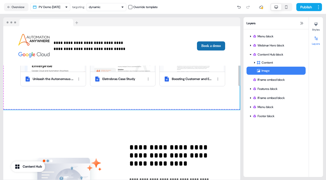
scroll to position [266, 0]
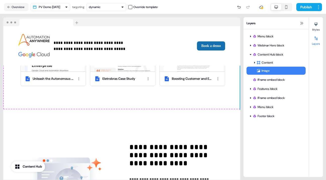
click at [273, 70] on div "Image" at bounding box center [281, 70] width 49 height 5
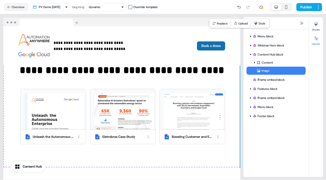
scroll to position [203, 0]
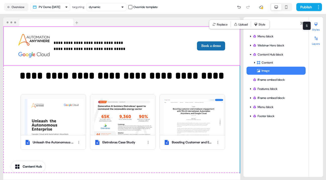
click at [317, 25] on icon at bounding box center [316, 24] width 4 height 4
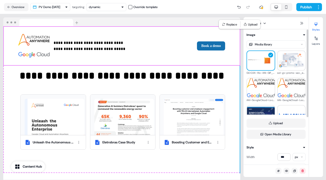
click at [259, 58] on img at bounding box center [261, 61] width 28 height 14
click at [276, 122] on button "Upload" at bounding box center [276, 122] width 59 height 9
click at [258, 57] on img at bounding box center [261, 61] width 28 height 14
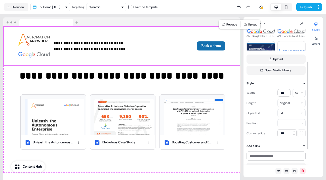
scroll to position [73, 0]
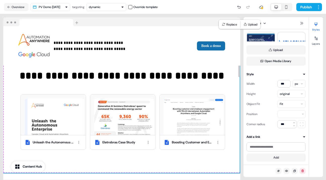
click at [150, 160] on div "**********" at bounding box center [121, 103] width 237 height 140
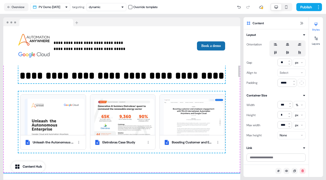
scroll to position [22, 0]
click at [317, 39] on icon at bounding box center [316, 38] width 4 height 4
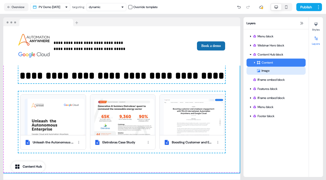
click at [263, 69] on div "Image" at bounding box center [281, 70] width 49 height 5
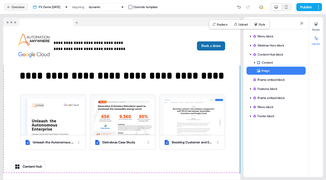
click at [268, 70] on div "Image" at bounding box center [281, 70] width 49 height 5
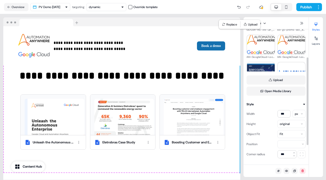
scroll to position [73, 0]
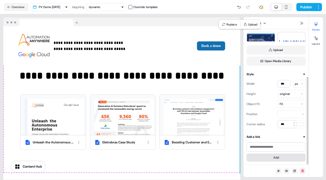
click at [278, 156] on button "Add" at bounding box center [276, 157] width 59 height 8
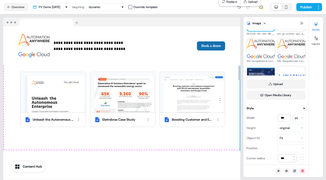
scroll to position [226, 0]
click at [302, 22] on icon at bounding box center [302, 23] width 3 height 3
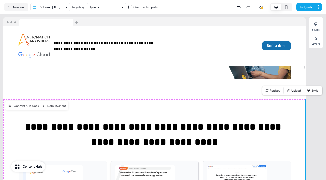
scroll to position [137, 0]
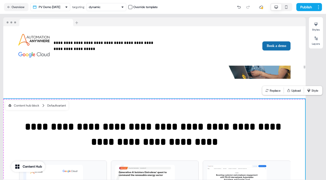
click at [156, 110] on div "**********" at bounding box center [154, 175] width 303 height 152
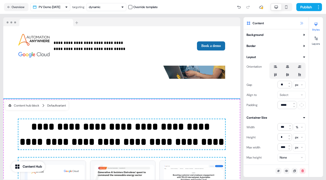
click at [301, 22] on icon at bounding box center [302, 23] width 4 height 4
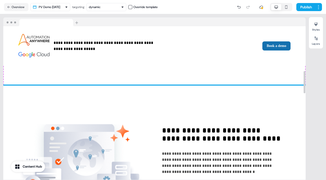
scroll to position [303, 0]
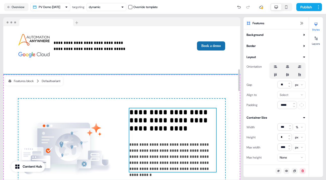
scroll to position [301, 0]
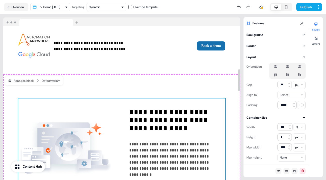
click at [177, 101] on div "**********" at bounding box center [121, 148] width 207 height 101
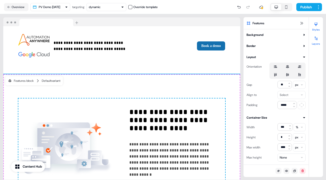
click at [317, 41] on div at bounding box center [316, 38] width 8 height 8
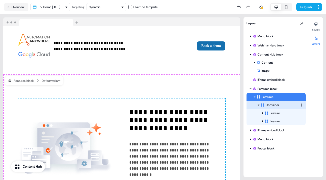
click at [259, 103] on icon at bounding box center [259, 104] width 3 height 3
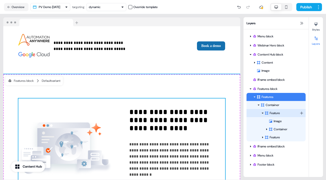
click at [262, 113] on icon at bounding box center [263, 113] width 3 height 3
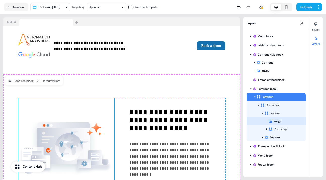
click at [277, 122] on div "Image" at bounding box center [287, 120] width 37 height 5
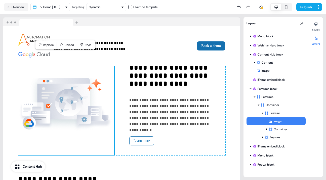
scroll to position [347, 0]
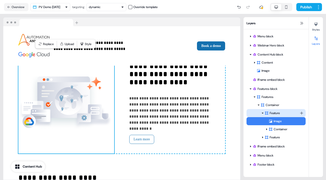
click at [275, 113] on div "Feature" at bounding box center [282, 112] width 35 height 5
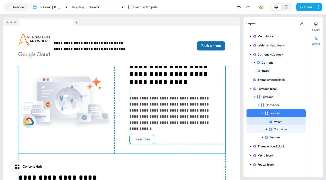
click at [276, 121] on div "Image" at bounding box center [287, 120] width 37 height 5
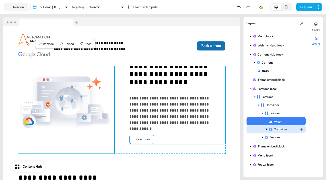
click at [280, 128] on div "Container" at bounding box center [284, 128] width 31 height 5
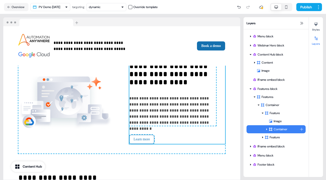
click at [267, 128] on icon at bounding box center [267, 129] width 3 height 3
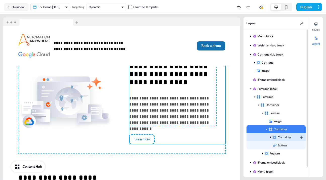
click at [283, 137] on div "Container" at bounding box center [286, 136] width 27 height 5
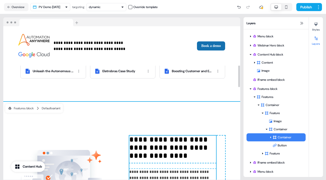
scroll to position [273, 0]
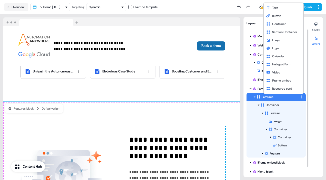
click at [302, 96] on html "**********" at bounding box center [163, 90] width 326 height 180
click at [279, 72] on span "Video" at bounding box center [276, 72] width 8 height 4
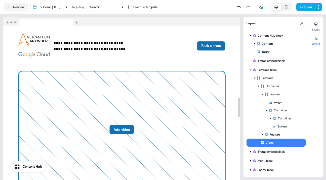
scroll to position [566, 0]
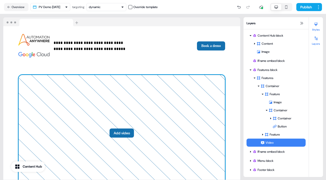
click at [316, 24] on icon at bounding box center [316, 25] width 3 height 4
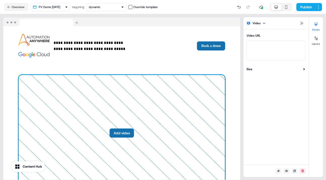
click at [265, 23] on html "**********" at bounding box center [163, 90] width 326 height 180
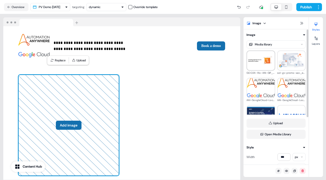
click at [258, 55] on img at bounding box center [261, 61] width 28 height 14
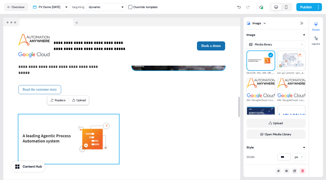
scroll to position [526, 0]
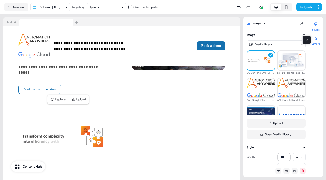
click at [316, 38] on icon at bounding box center [316, 39] width 3 height 4
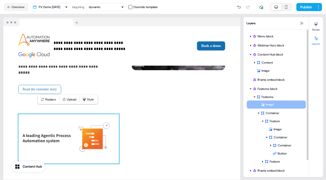
drag, startPoint x: 272, startPoint y: 161, endPoint x: 272, endPoint y: 106, distance: 55.9
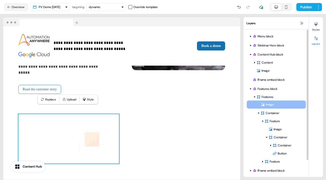
click at [272, 106] on div "Container Feature Image Container Container Button To pick up a draggable item,…" at bounding box center [276, 133] width 59 height 64
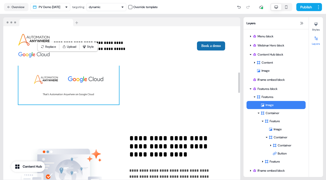
scroll to position [371, 0]
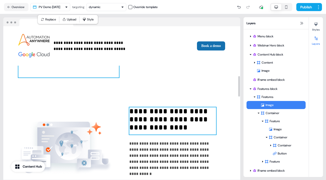
click at [156, 116] on h2 "**********" at bounding box center [172, 120] width 87 height 27
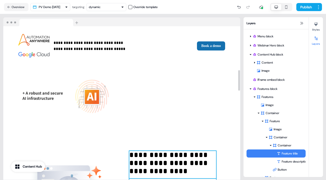
scroll to position [327, 0]
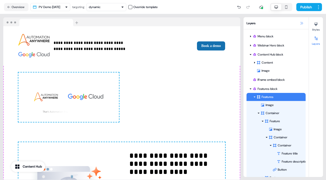
click at [301, 22] on icon at bounding box center [302, 23] width 3 height 3
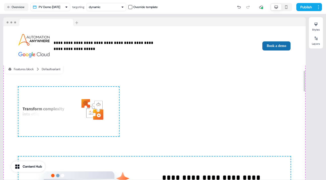
scroll to position [325, 0]
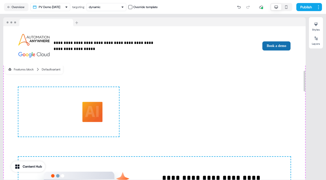
click at [112, 115] on img at bounding box center [68, 111] width 101 height 49
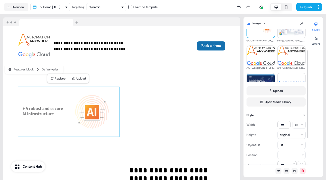
scroll to position [45, 0]
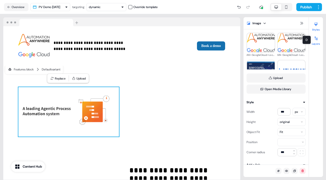
click at [317, 39] on icon at bounding box center [316, 38] width 4 height 4
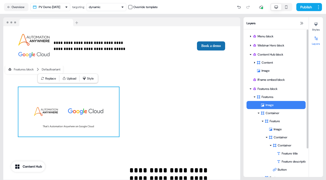
click at [286, 104] on div "Image" at bounding box center [283, 104] width 45 height 5
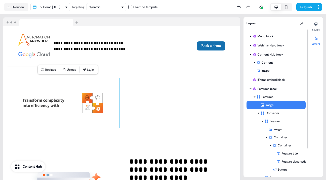
scroll to position [321, 0]
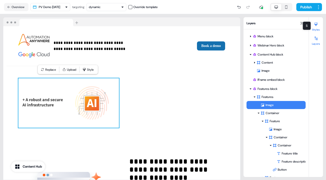
click at [316, 27] on div at bounding box center [316, 24] width 8 height 8
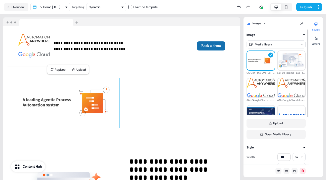
click at [304, 34] on icon at bounding box center [304, 34] width 3 height 3
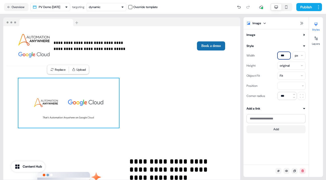
click at [284, 56] on input "***" at bounding box center [284, 56] width 13 height 8
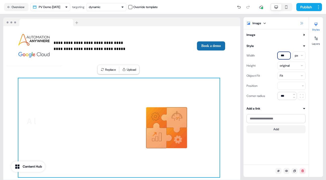
type input "***"
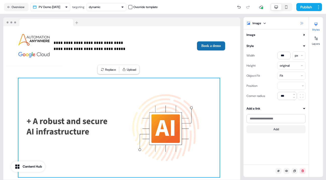
click at [301, 22] on icon at bounding box center [302, 23] width 3 height 3
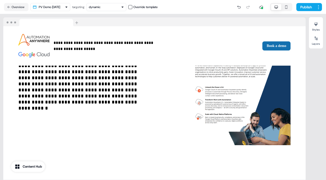
scroll to position [0, 0]
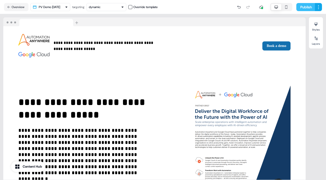
click at [307, 6] on button "Publish" at bounding box center [306, 7] width 19 height 8
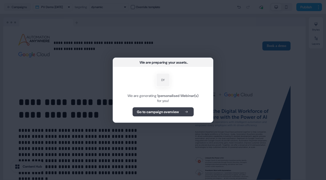
click at [173, 110] on b "Go to campaign overview" at bounding box center [158, 111] width 42 height 5
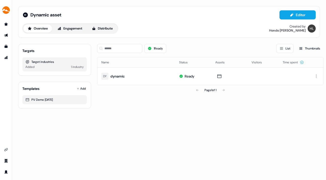
click at [8, 111] on div "side nav menu" at bounding box center [6, 97] width 12 height 155
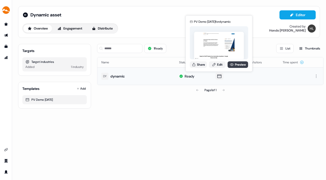
click at [235, 64] on link "Preview" at bounding box center [238, 64] width 21 height 7
click at [219, 63] on link "Edit" at bounding box center [217, 64] width 17 height 7
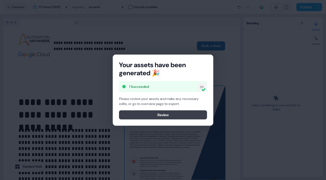
click at [180, 114] on button "Review" at bounding box center [163, 114] width 88 height 9
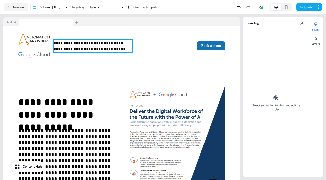
click at [88, 47] on p "**********" at bounding box center [93, 46] width 79 height 12
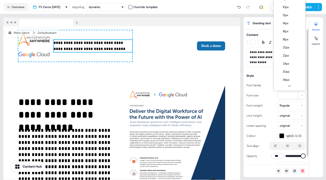
click at [303, 96] on html "**********" at bounding box center [163, 90] width 326 height 180
type input "**"
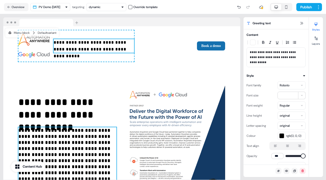
click at [74, 142] on p "**********" at bounding box center [67, 157] width 98 height 60
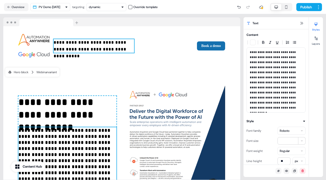
click at [80, 46] on p "**********" at bounding box center [94, 46] width 81 height 14
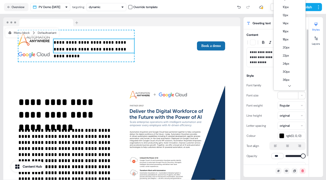
click at [303, 95] on html "**********" at bounding box center [163, 90] width 326 height 180
type input "**"
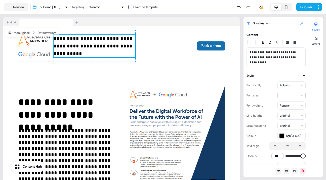
click at [302, 23] on icon at bounding box center [302, 23] width 4 height 4
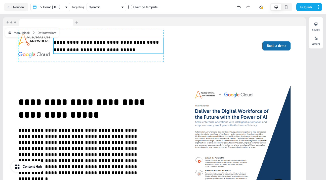
click at [169, 82] on div "**********" at bounding box center [154, 150] width 303 height 170
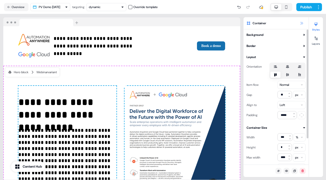
click at [302, 23] on icon at bounding box center [302, 23] width 3 height 3
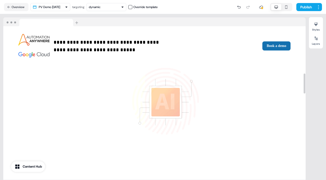
scroll to position [361, 0]
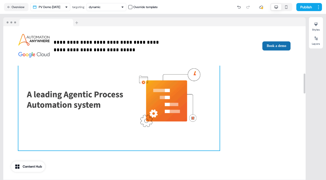
click at [184, 141] on img at bounding box center [118, 100] width 201 height 99
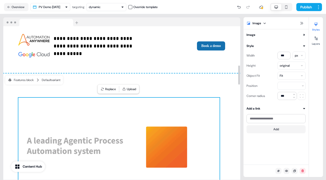
scroll to position [302, 0]
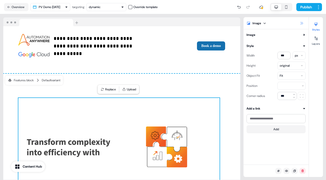
click at [302, 22] on icon at bounding box center [302, 23] width 4 height 4
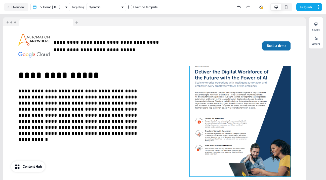
scroll to position [0, 0]
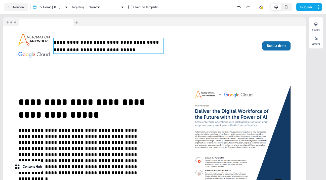
click at [99, 45] on p "**********" at bounding box center [109, 45] width 110 height 15
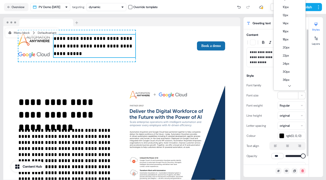
click at [302, 95] on html "**********" at bounding box center [163, 90] width 326 height 180
type input "**"
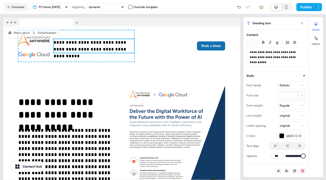
click at [302, 22] on icon at bounding box center [302, 23] width 4 height 4
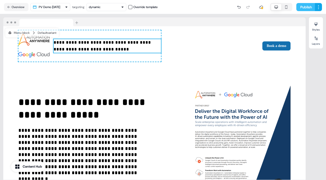
click at [304, 6] on button "Publish" at bounding box center [306, 7] width 19 height 8
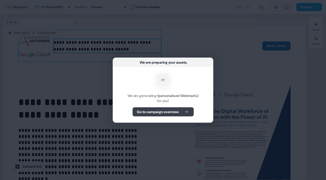
click at [173, 111] on b "Go to campaign overview" at bounding box center [158, 111] width 42 height 5
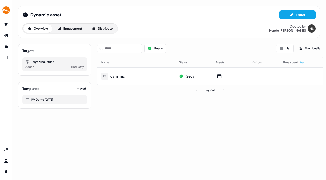
click at [6, 73] on div "side nav menu" at bounding box center [6, 97] width 12 height 155
click at [26, 13] on icon at bounding box center [25, 14] width 5 height 5
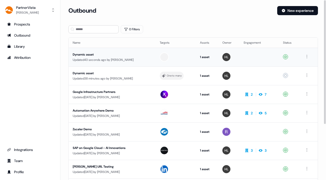
click at [87, 53] on div "Dynamic asset" at bounding box center [112, 54] width 79 height 5
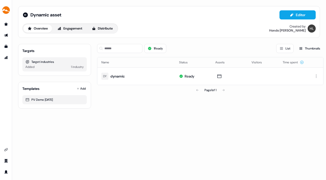
click at [77, 65] on div "1 industry" at bounding box center [77, 66] width 13 height 5
click at [31, 63] on div "Target industries" at bounding box center [54, 61] width 58 height 5
click at [47, 62] on div "Target industries" at bounding box center [54, 61] width 58 height 5
click at [7, 35] on icon "Go to outbound experience" at bounding box center [6, 35] width 4 height 3
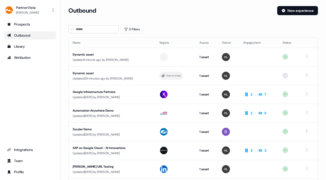
click at [3, 82] on div "PartnerVista Hondo Lewis Prospects Outbound Library Attribution Integrations Te…" at bounding box center [30, 90] width 60 height 180
click at [7, 87] on div "Prospects Outbound Library Attribution Integrations Team Profile" at bounding box center [30, 97] width 52 height 155
click at [87, 53] on div "Dynamic asset" at bounding box center [112, 54] width 79 height 5
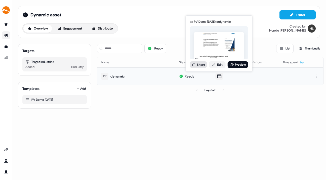
click at [199, 64] on button "Share" at bounding box center [198, 64] width 17 height 7
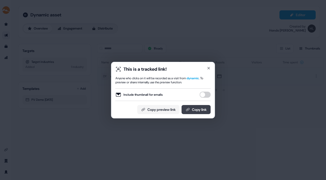
click at [196, 109] on button "Copy link" at bounding box center [196, 109] width 29 height 9
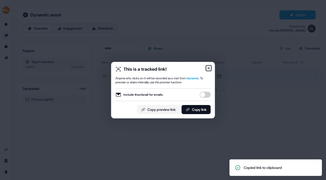
click at [208, 66] on icon "button" at bounding box center [209, 68] width 4 height 4
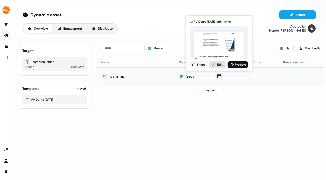
click at [218, 63] on link "Edit" at bounding box center [217, 64] width 17 height 7
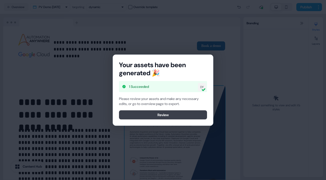
click at [172, 114] on button "Review" at bounding box center [163, 114] width 88 height 9
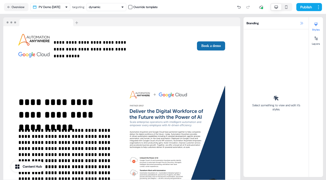
click at [302, 22] on icon at bounding box center [302, 23] width 4 height 4
click at [303, 22] on icon at bounding box center [302, 23] width 4 height 4
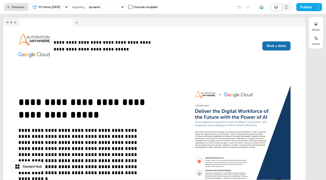
click at [20, 6] on button "Overview" at bounding box center [16, 7] width 24 height 8
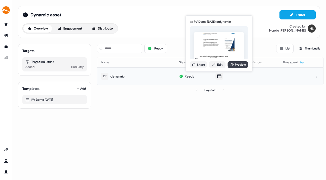
click at [237, 65] on link "Preview" at bounding box center [238, 64] width 21 height 7
click at [218, 63] on link "Edit" at bounding box center [217, 64] width 17 height 7
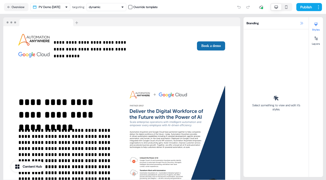
click at [302, 22] on icon at bounding box center [302, 23] width 4 height 4
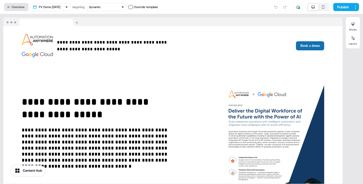
click at [24, 5] on button "Overview" at bounding box center [16, 7] width 24 height 8
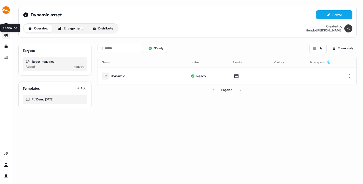
click at [7, 33] on icon "Go to outbound experience" at bounding box center [6, 35] width 4 height 4
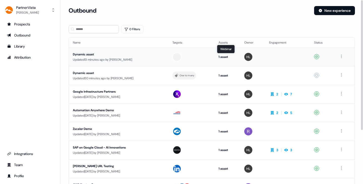
click at [223, 55] on div "1 asset" at bounding box center [227, 56] width 18 height 5
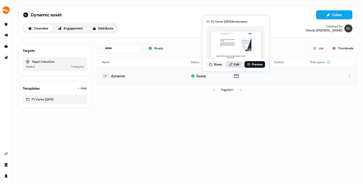
click at [235, 63] on link "Edit" at bounding box center [234, 64] width 17 height 7
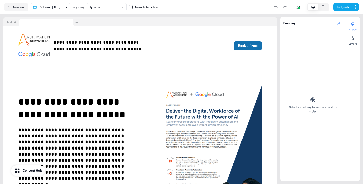
click at [326, 22] on icon at bounding box center [338, 23] width 4 height 4
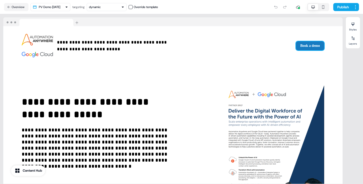
click at [303, 45] on button "Book a demo" at bounding box center [310, 45] width 28 height 9
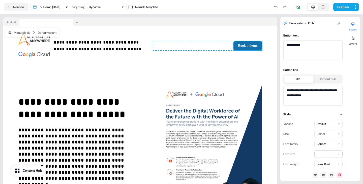
click at [326, 22] on icon at bounding box center [338, 23] width 4 height 4
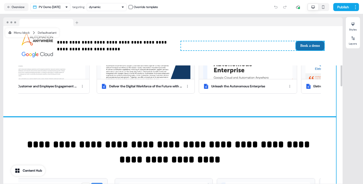
scroll to position [277, 0]
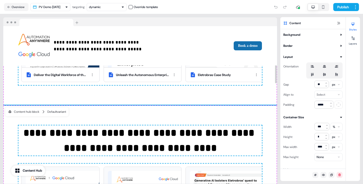
click at [192, 114] on div "**********" at bounding box center [139, 178] width 273 height 147
click at [326, 40] on icon at bounding box center [353, 38] width 4 height 4
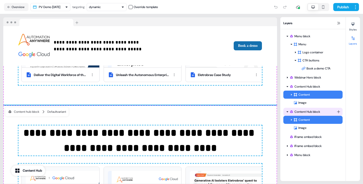
click at [326, 109] on div "Content Hub block" at bounding box center [312, 112] width 59 height 8
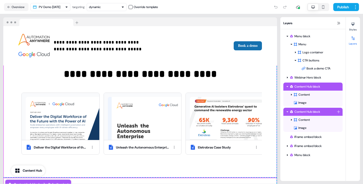
scroll to position [204, 0]
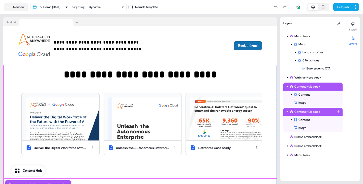
click at [326, 112] on div "Content Hub block" at bounding box center [312, 111] width 47 height 5
click at [326, 110] on div "Content Hub block" at bounding box center [312, 111] width 47 height 5
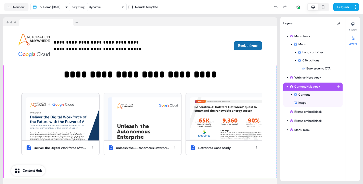
click at [315, 87] on div "Content Hub block" at bounding box center [312, 86] width 47 height 5
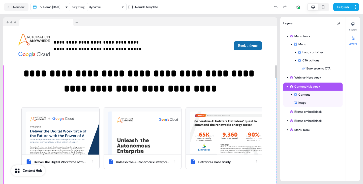
scroll to position [191, 0]
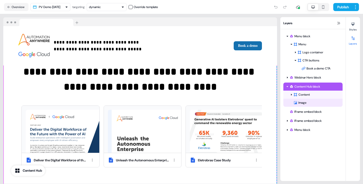
click at [304, 102] on div "Image" at bounding box center [317, 102] width 49 height 5
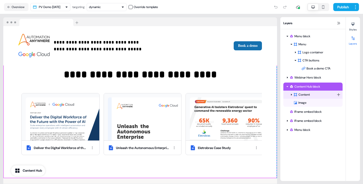
click at [306, 93] on div "Content" at bounding box center [314, 94] width 43 height 5
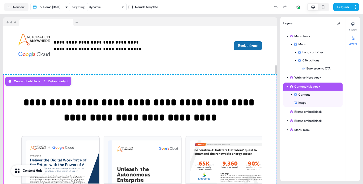
scroll to position [158, 0]
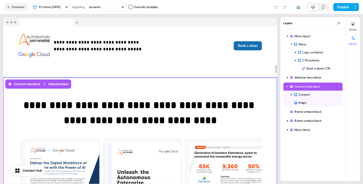
click at [177, 108] on h2 "**********" at bounding box center [139, 113] width 243 height 30
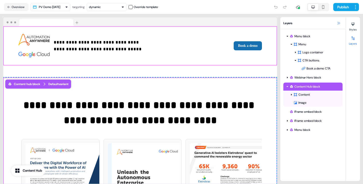
click at [326, 23] on icon at bounding box center [338, 23] width 4 height 4
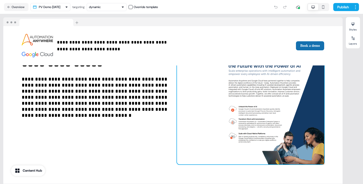
scroll to position [0, 0]
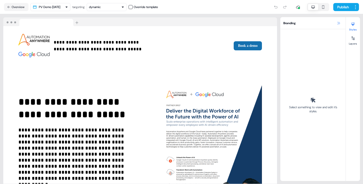
click at [337, 23] on icon at bounding box center [338, 23] width 4 height 4
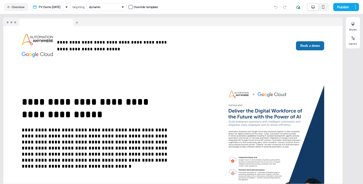
click at [275, 6] on div at bounding box center [279, 7] width 17 height 8
click at [14, 6] on button "Overview" at bounding box center [16, 7] width 24 height 8
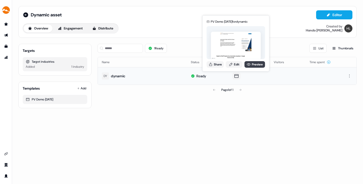
click at [255, 63] on link "Preview" at bounding box center [254, 64] width 21 height 7
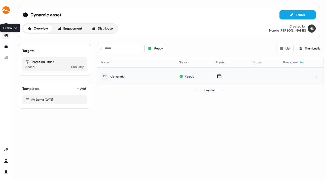
click at [6, 34] on icon "Go to outbound experience" at bounding box center [6, 35] width 4 height 4
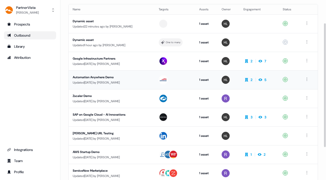
scroll to position [33, 0]
click at [107, 112] on div "SAP on Google Cloud - AI Innovations" at bounding box center [112, 114] width 78 height 5
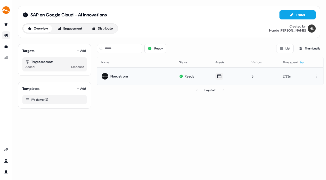
click at [220, 76] on icon at bounding box center [220, 76] width 6 height 5
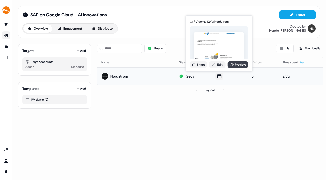
click at [236, 63] on link "Preview" at bounding box center [238, 64] width 21 height 7
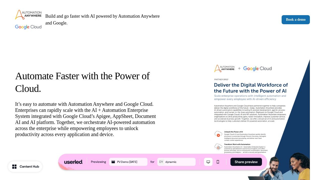
drag, startPoint x: 92, startPoint y: 2, endPoint x: 246, endPoint y: 14, distance: 154.9
click at [246, 14] on div "Build and go faster with AI powered by Automation Anywhere and Google. Book a d…" at bounding box center [162, 19] width 325 height 39
